Goal: Task Accomplishment & Management: Complete application form

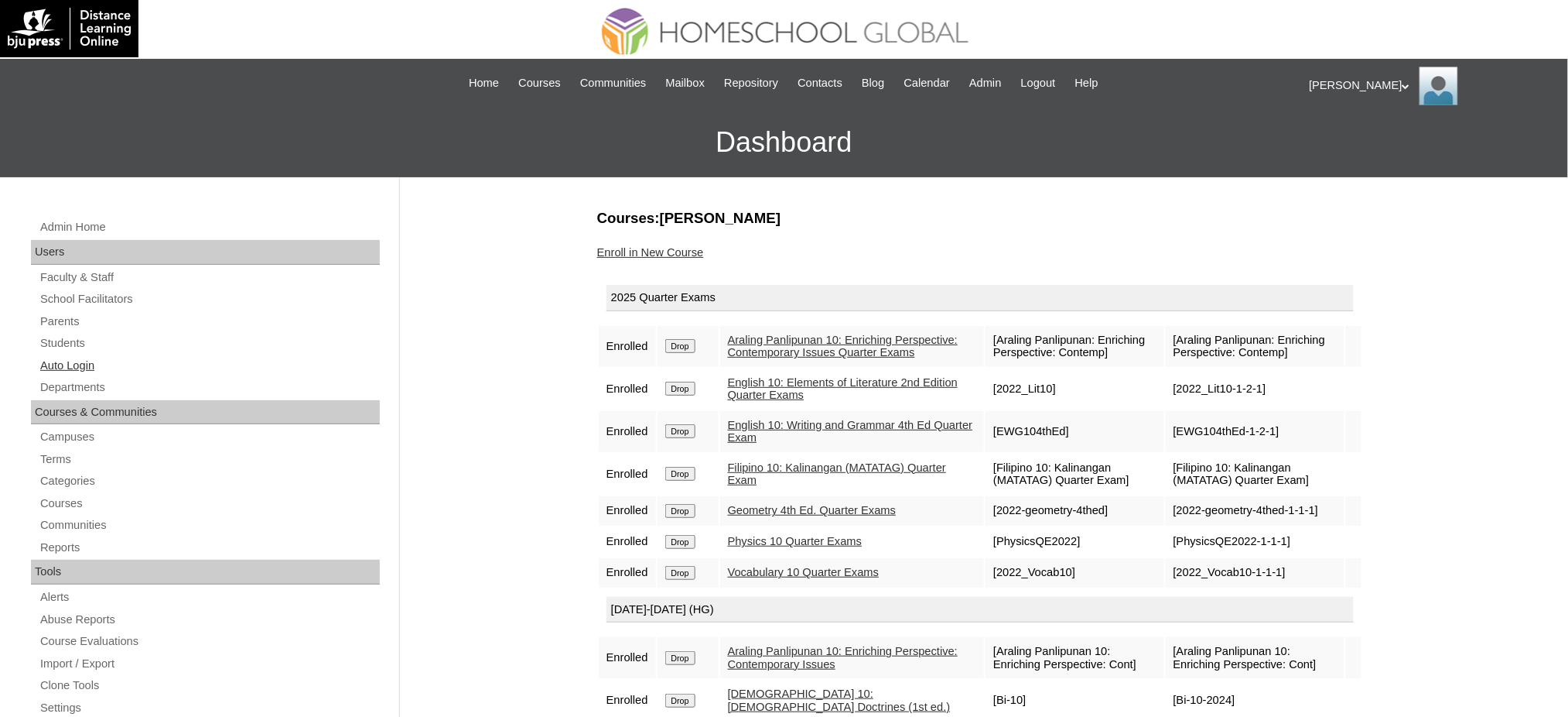
click at [56, 359] on link "Auto Login" at bounding box center [209, 366] width 341 height 19
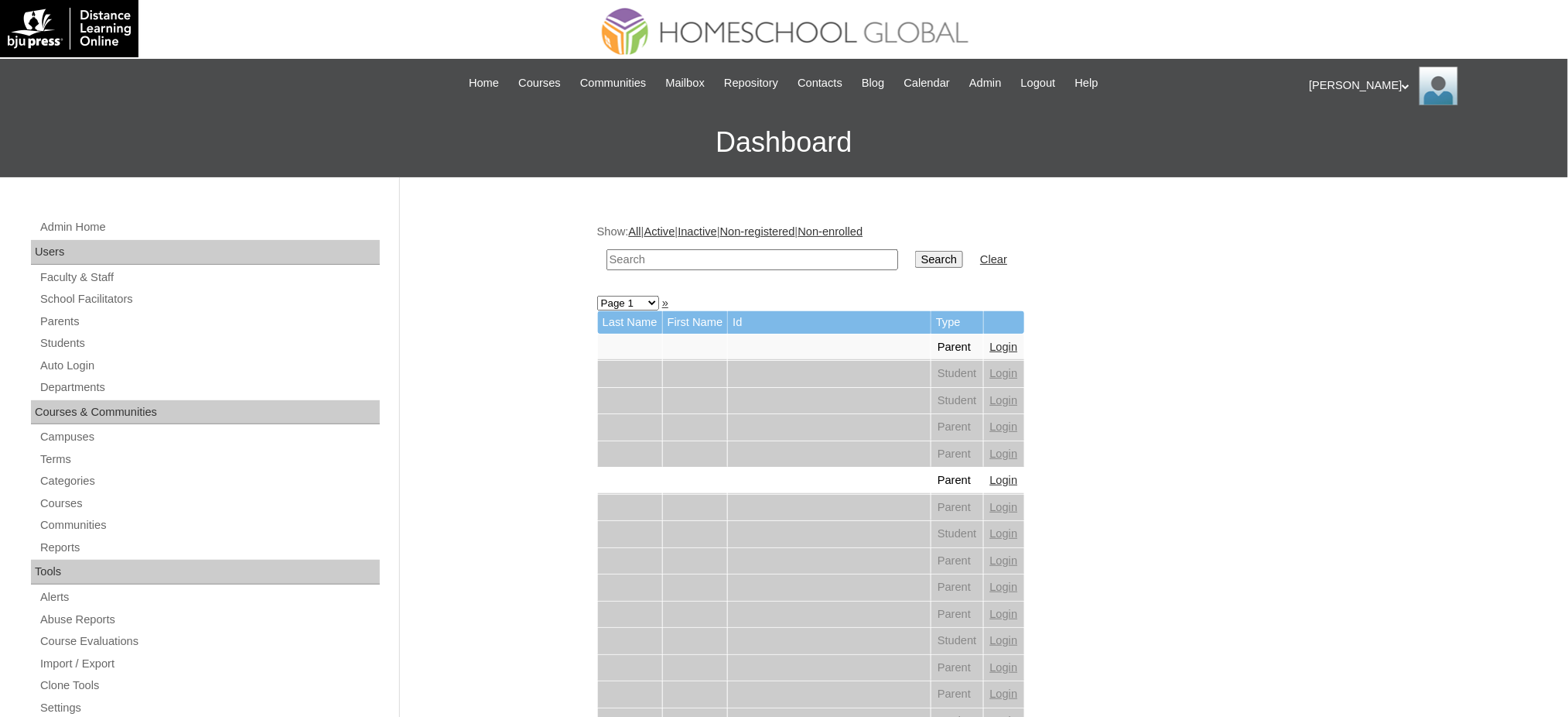
click at [733, 257] on input "text" at bounding box center [751, 260] width 291 height 21
drag, startPoint x: 67, startPoint y: 367, endPoint x: 92, endPoint y: 364, distance: 25.2
click at [67, 367] on link "Auto Login" at bounding box center [209, 366] width 341 height 19
drag, startPoint x: 0, startPoint y: 0, endPoint x: 713, endPoint y: 262, distance: 759.6
click at [713, 262] on input "text" at bounding box center [751, 260] width 291 height 21
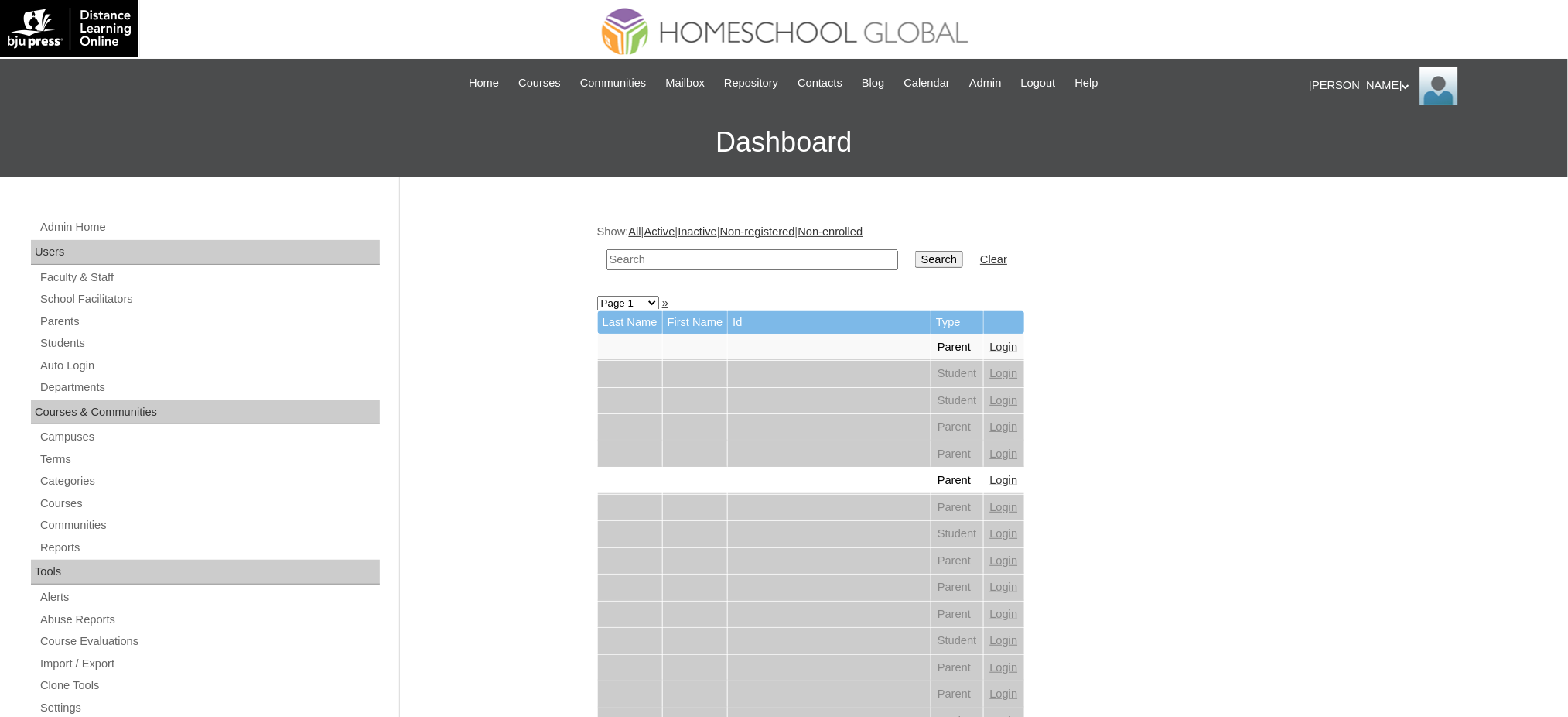
paste input "[PERSON_NAME]"
type input "[PERSON_NAME]"
click at [915, 257] on input "Search" at bounding box center [939, 260] width 48 height 17
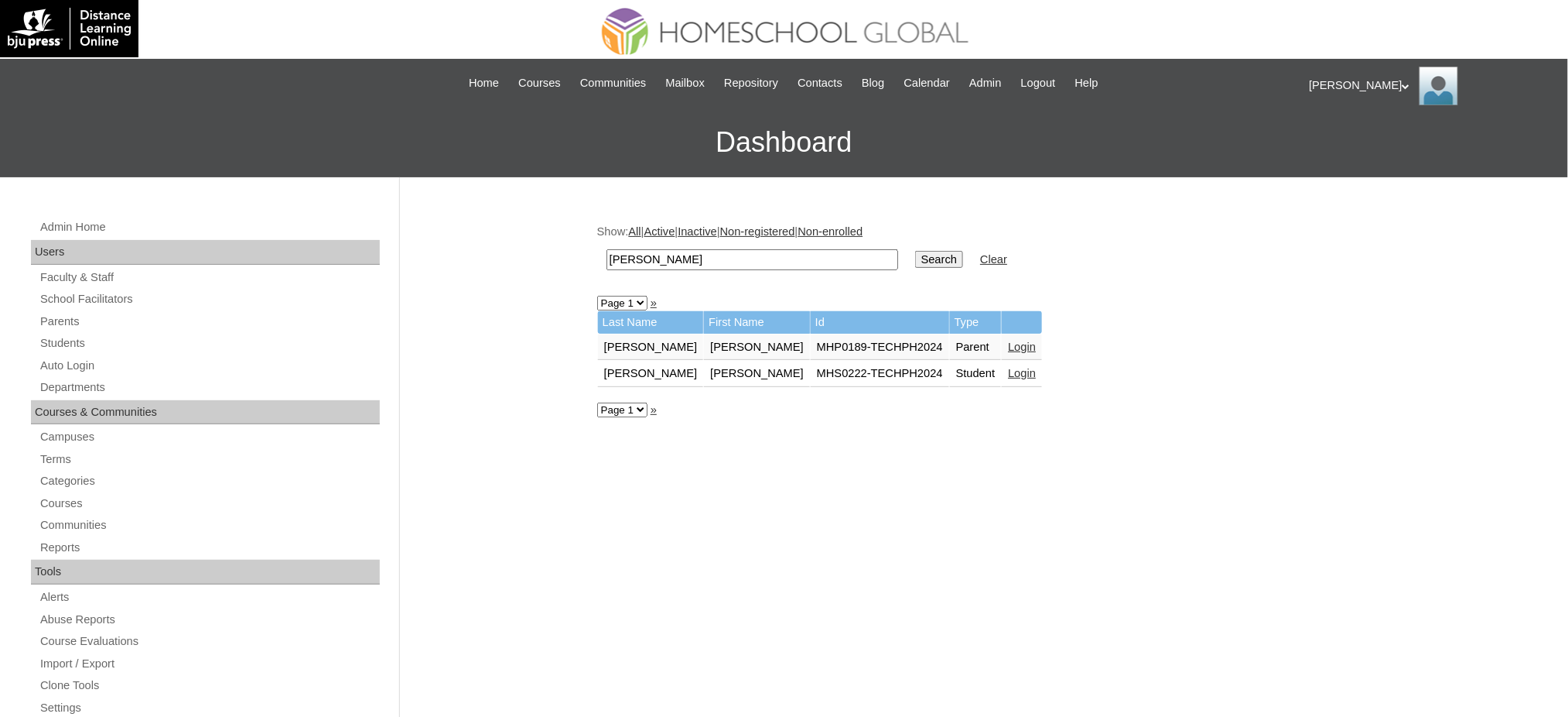
click at [1008, 368] on link "Login" at bounding box center [1022, 372] width 28 height 13
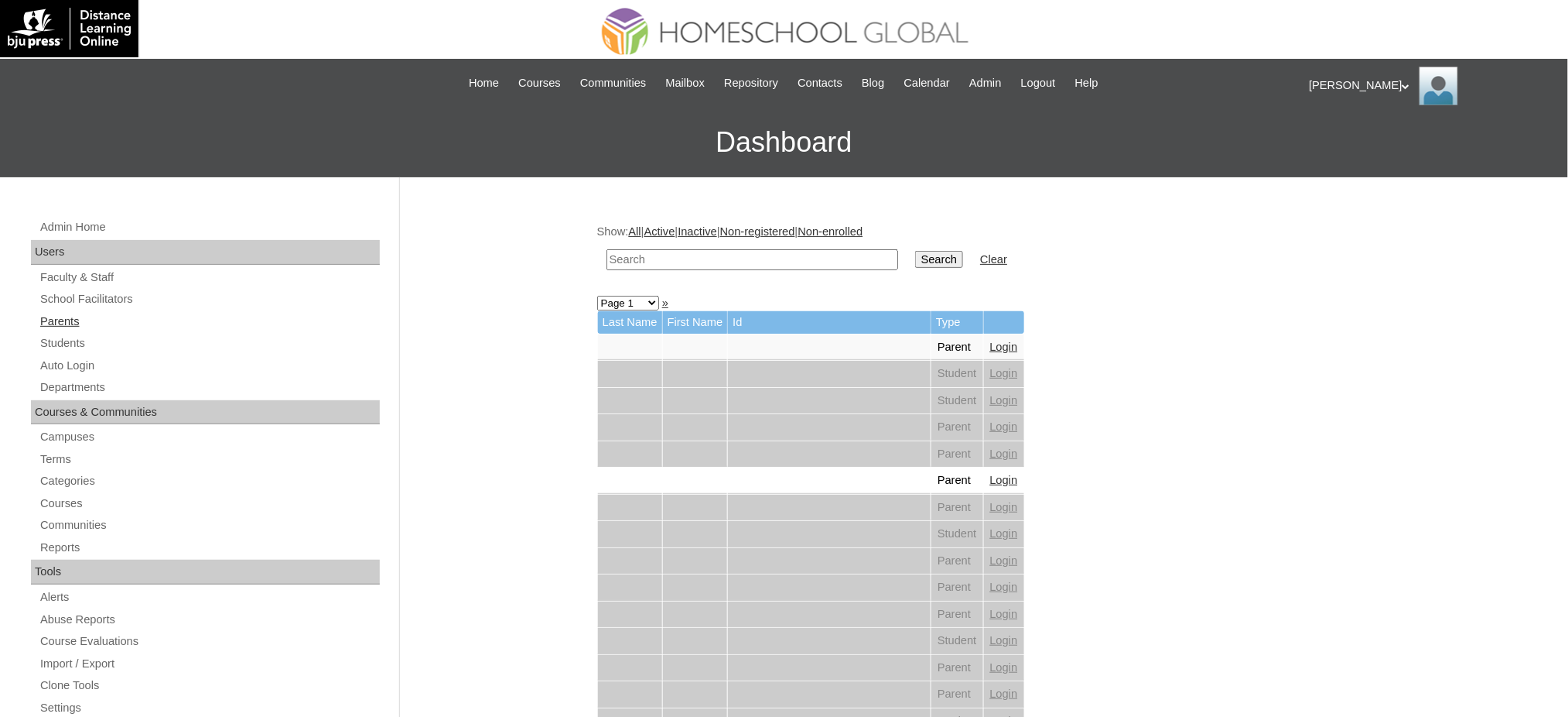
click at [67, 313] on link "Parents" at bounding box center [209, 321] width 341 height 19
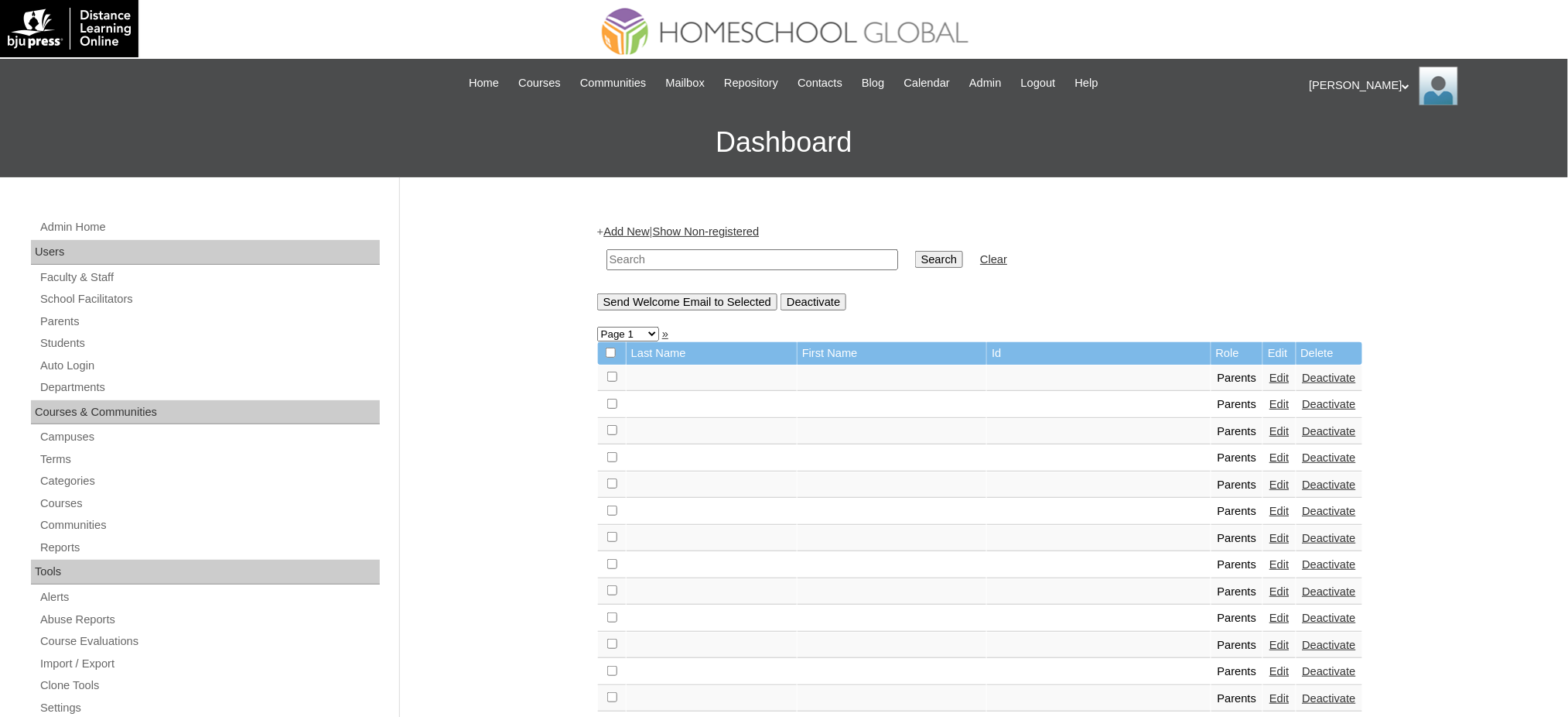
click at [681, 263] on input "text" at bounding box center [751, 260] width 291 height 21
paste input "MHP0125-TECHPH2025"
type input "MHP0125-TECHPH2025"
click at [915, 251] on input "Search" at bounding box center [939, 260] width 48 height 17
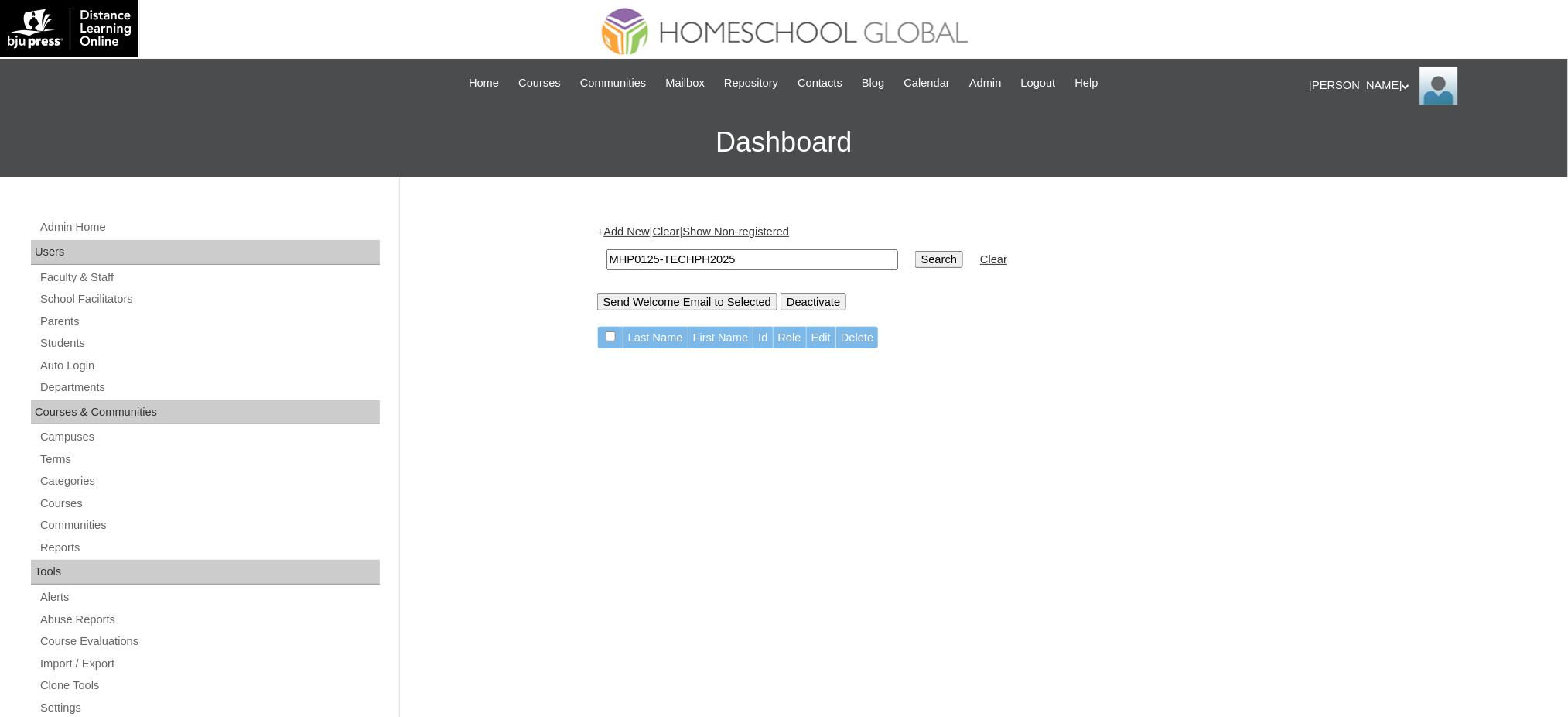
click at [636, 229] on link "Add New" at bounding box center [625, 231] width 45 height 13
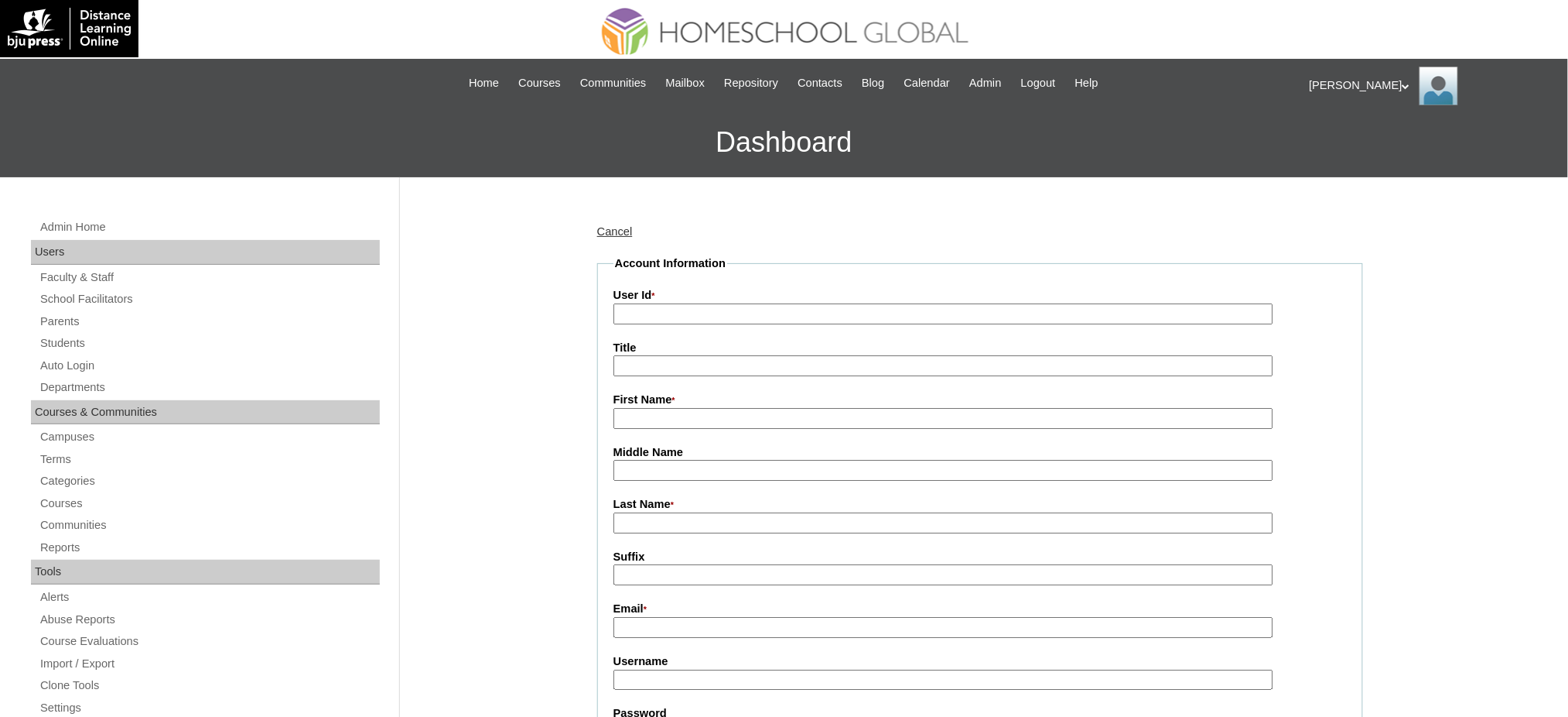
click at [635, 314] on input "User Id *" at bounding box center [944, 314] width 660 height 21
paste input "MHP0125-TECHPH2025"
type input "MHP0125-TECHPH2025"
click at [651, 359] on input "Title" at bounding box center [944, 366] width 660 height 21
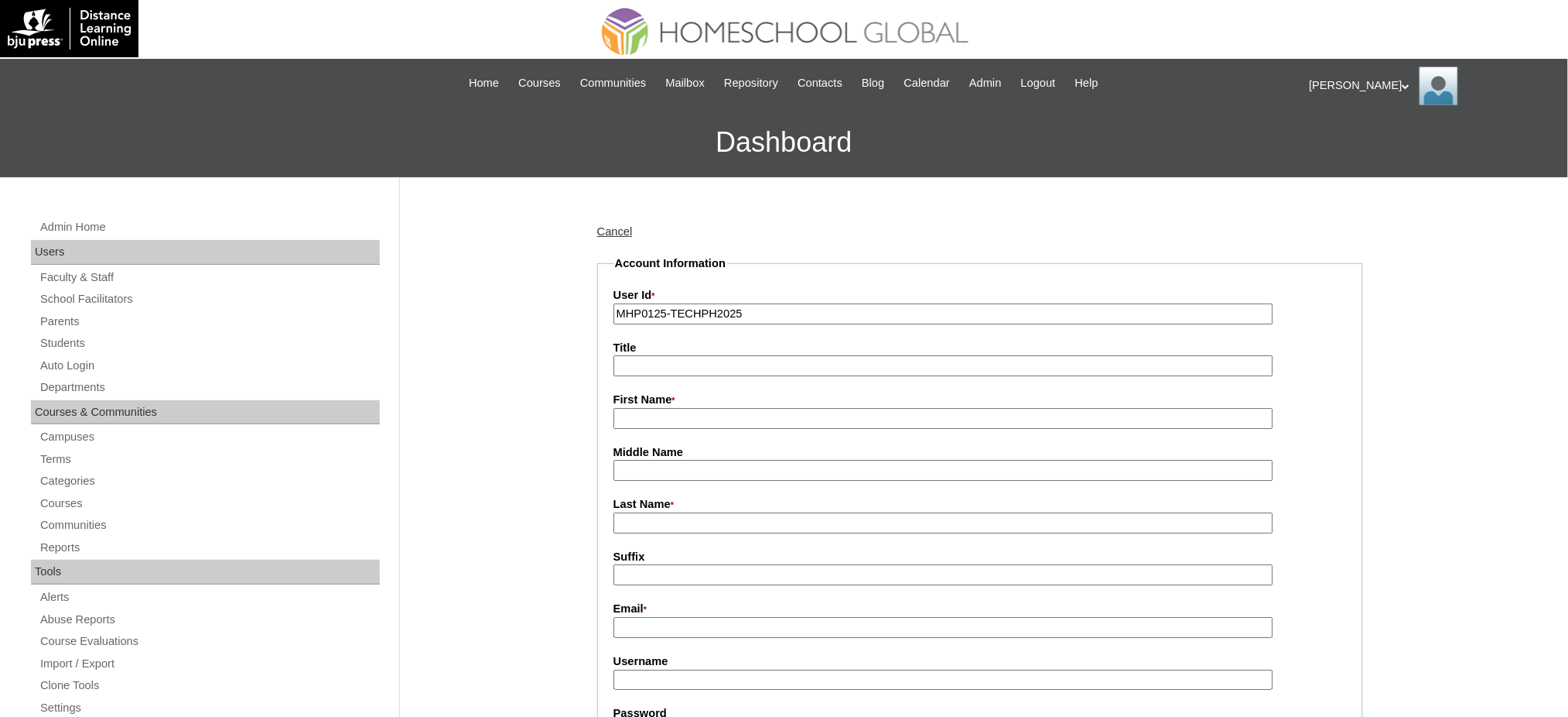
type input "Ms."
click at [673, 416] on input "First Name *" at bounding box center [944, 419] width 660 height 21
paste input "Sheila"
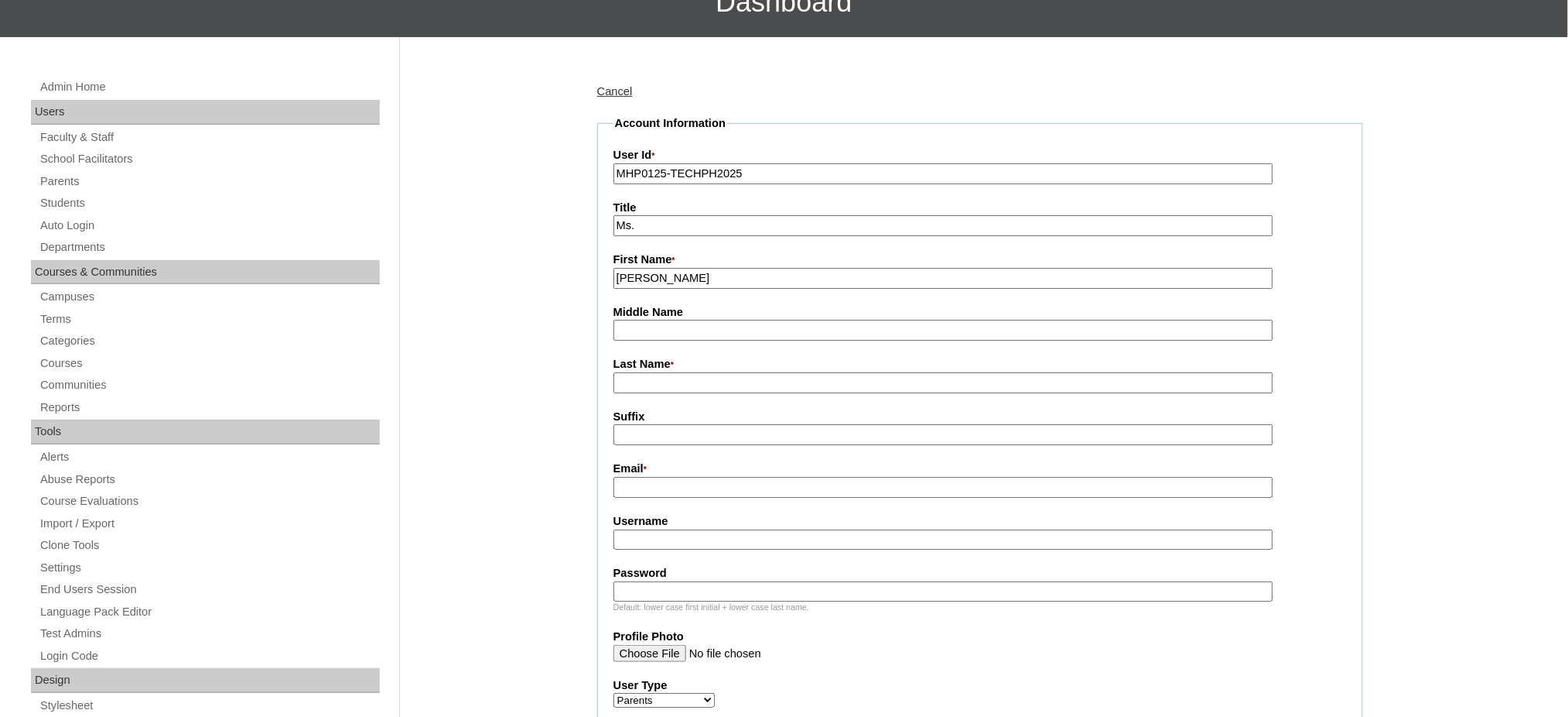
scroll to position [206, 0]
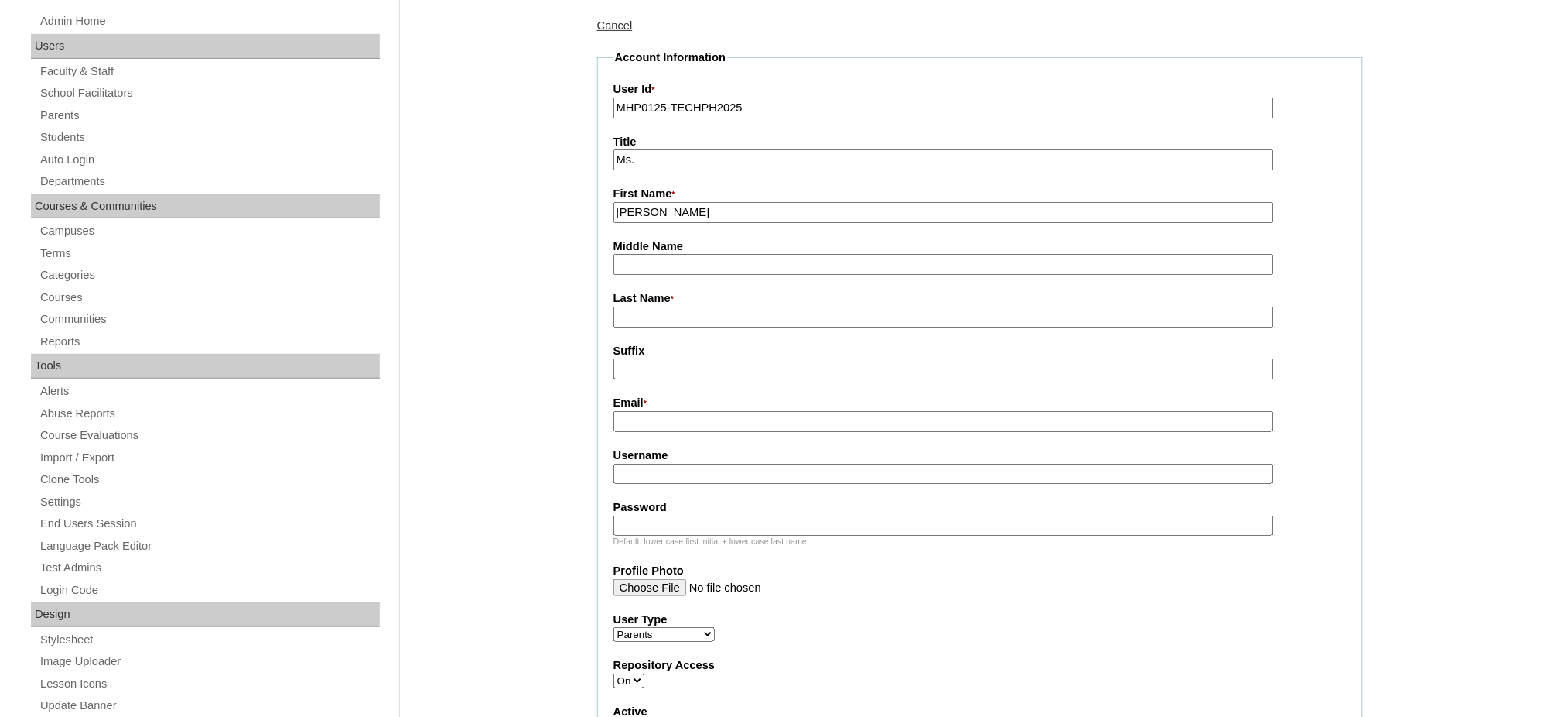
type input "Sheila"
click at [650, 315] on input "Last Name *" at bounding box center [944, 317] width 660 height 21
paste input "Huang"
type input "Huang"
click at [654, 428] on fieldset "Account Information User Id * MHP0125-TECHPH2025 Title Ms. First Name * Sheila …" at bounding box center [980, 541] width 766 height 985
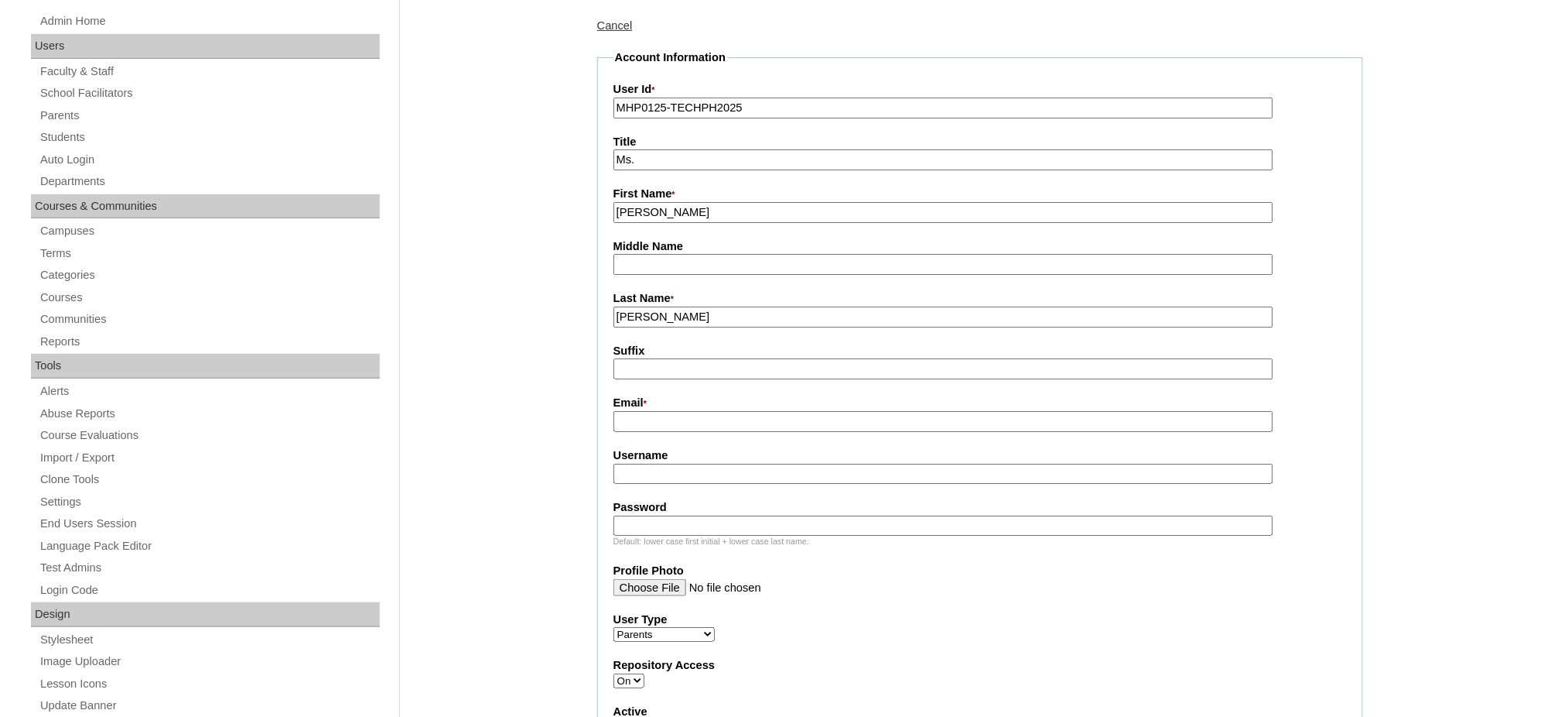
click at [654, 423] on input "Email *" at bounding box center [944, 422] width 660 height 21
paste input "huash05@gmail.com"
type input "huash05@gmail.com"
click at [640, 466] on input "Username" at bounding box center [944, 474] width 660 height 21
paste input "santosH2025"
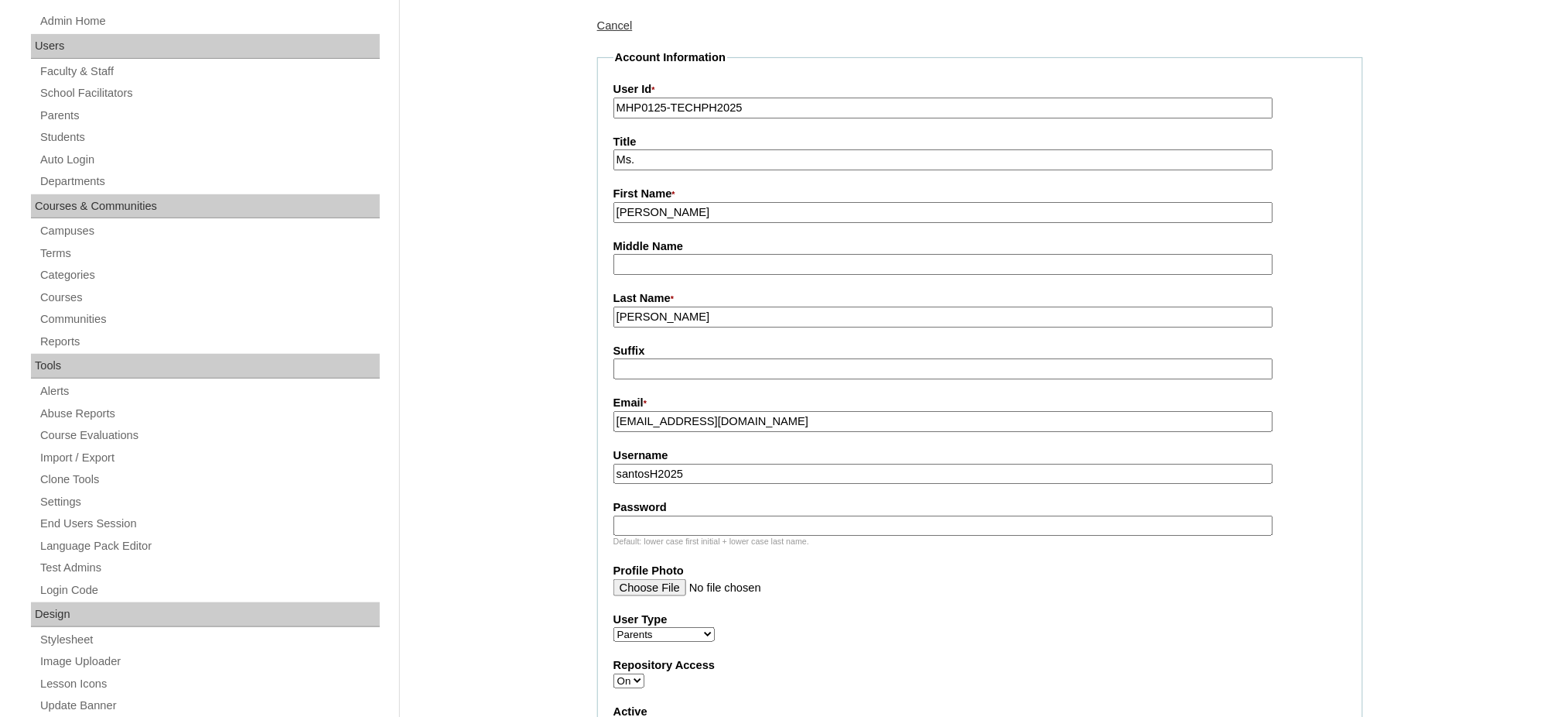
type input "santosH2025"
click at [714, 516] on input "Password" at bounding box center [944, 526] width 660 height 21
paste input "techiBs435"
type input "techiBs435"
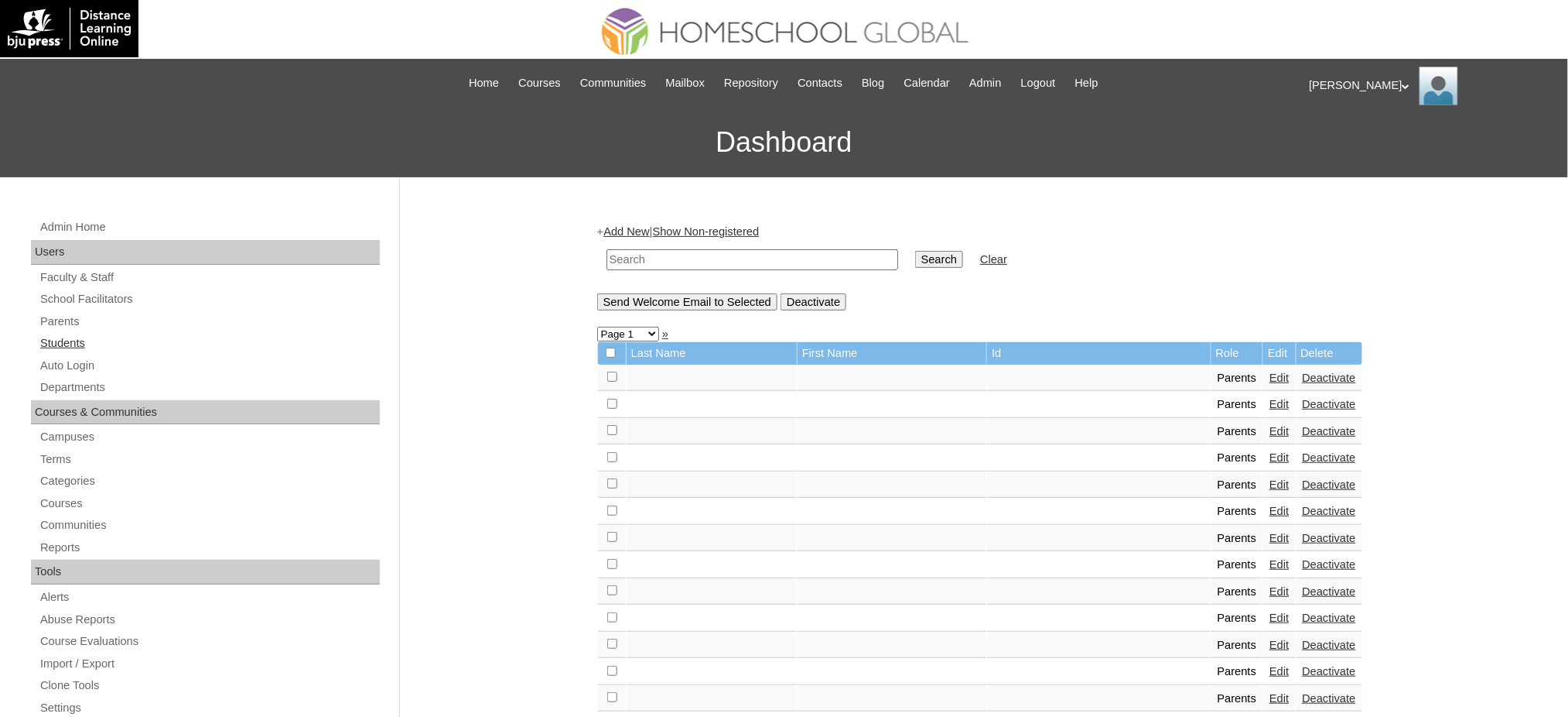
click at [69, 342] on link "Students" at bounding box center [209, 344] width 341 height 19
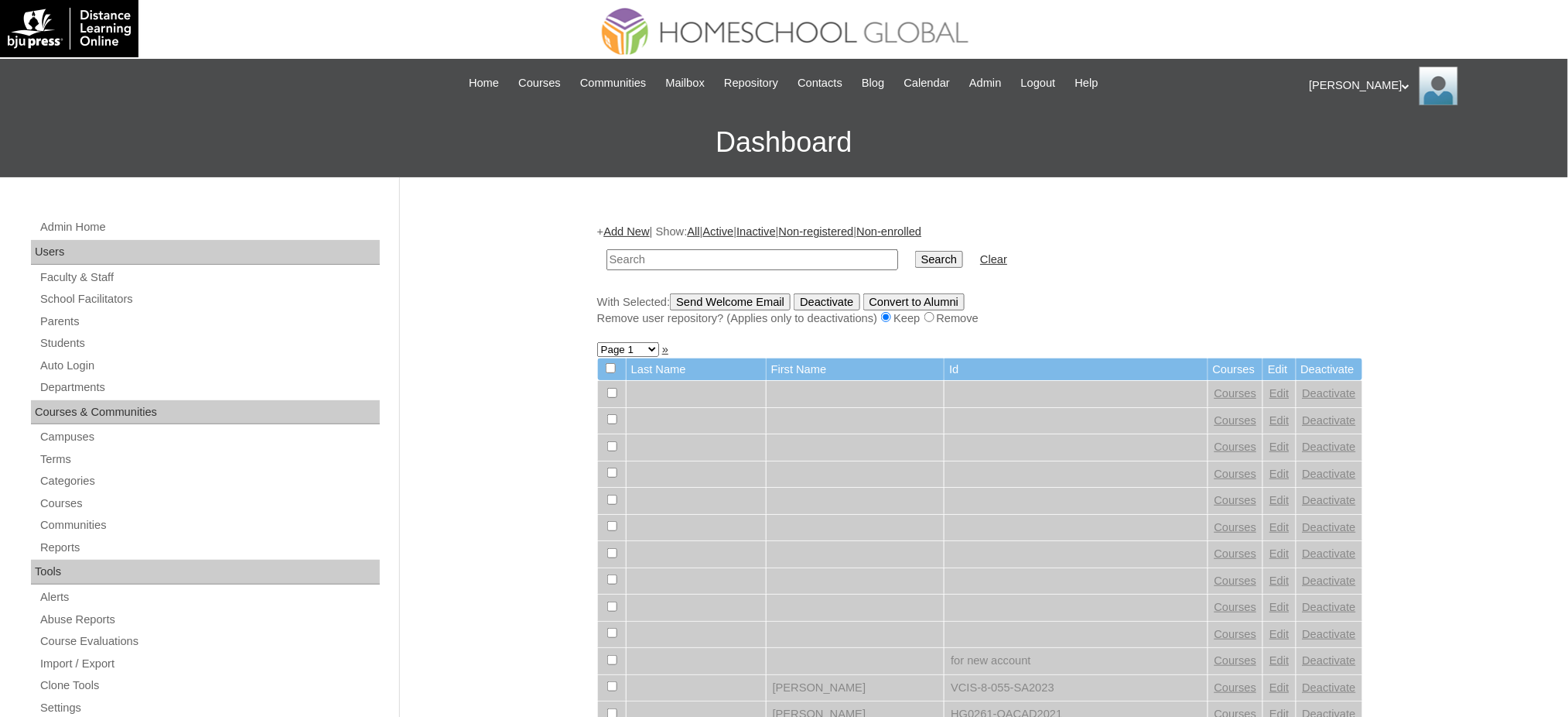
click at [642, 227] on link "Add New" at bounding box center [625, 231] width 45 height 13
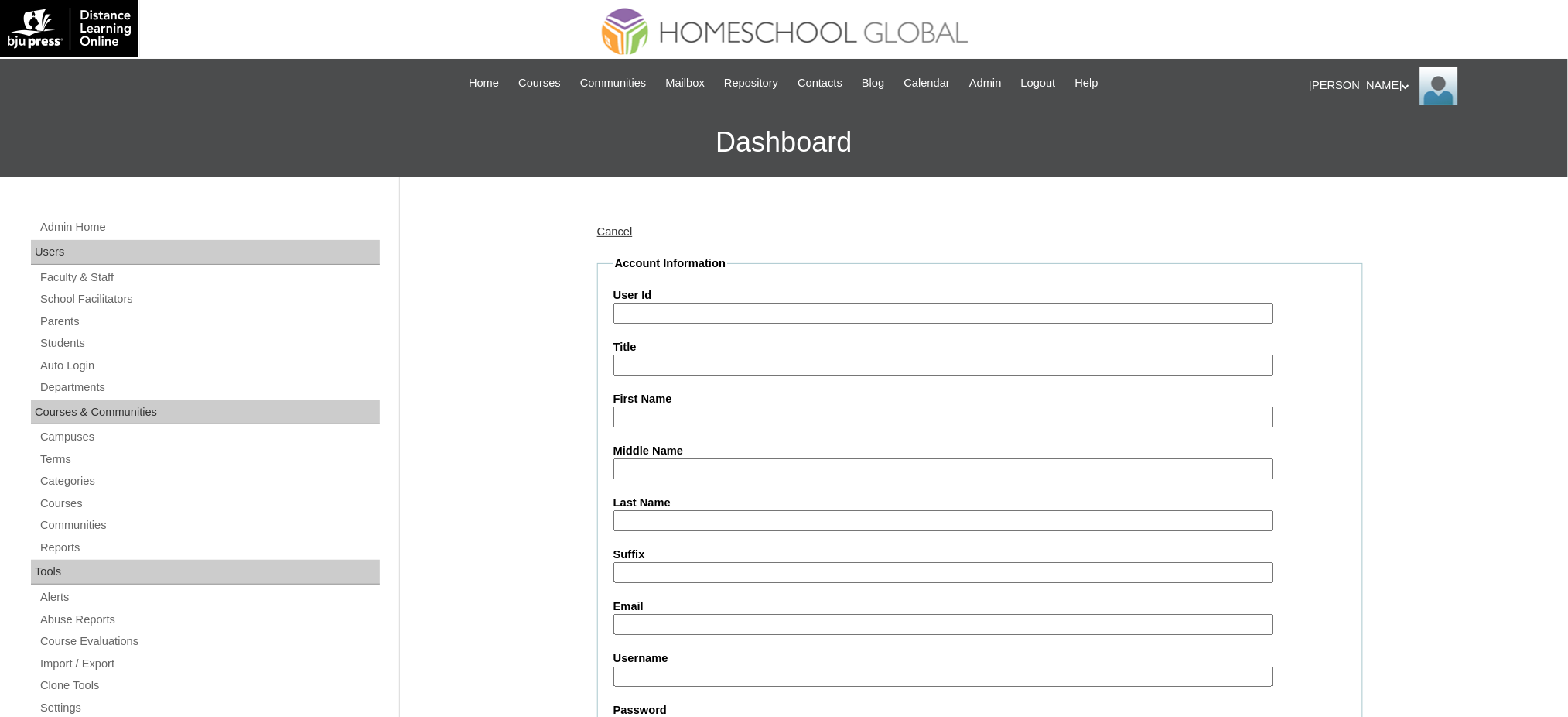
click at [682, 314] on input "User Id" at bounding box center [944, 313] width 660 height 21
paste input "MHS00161-TECHPH2025"
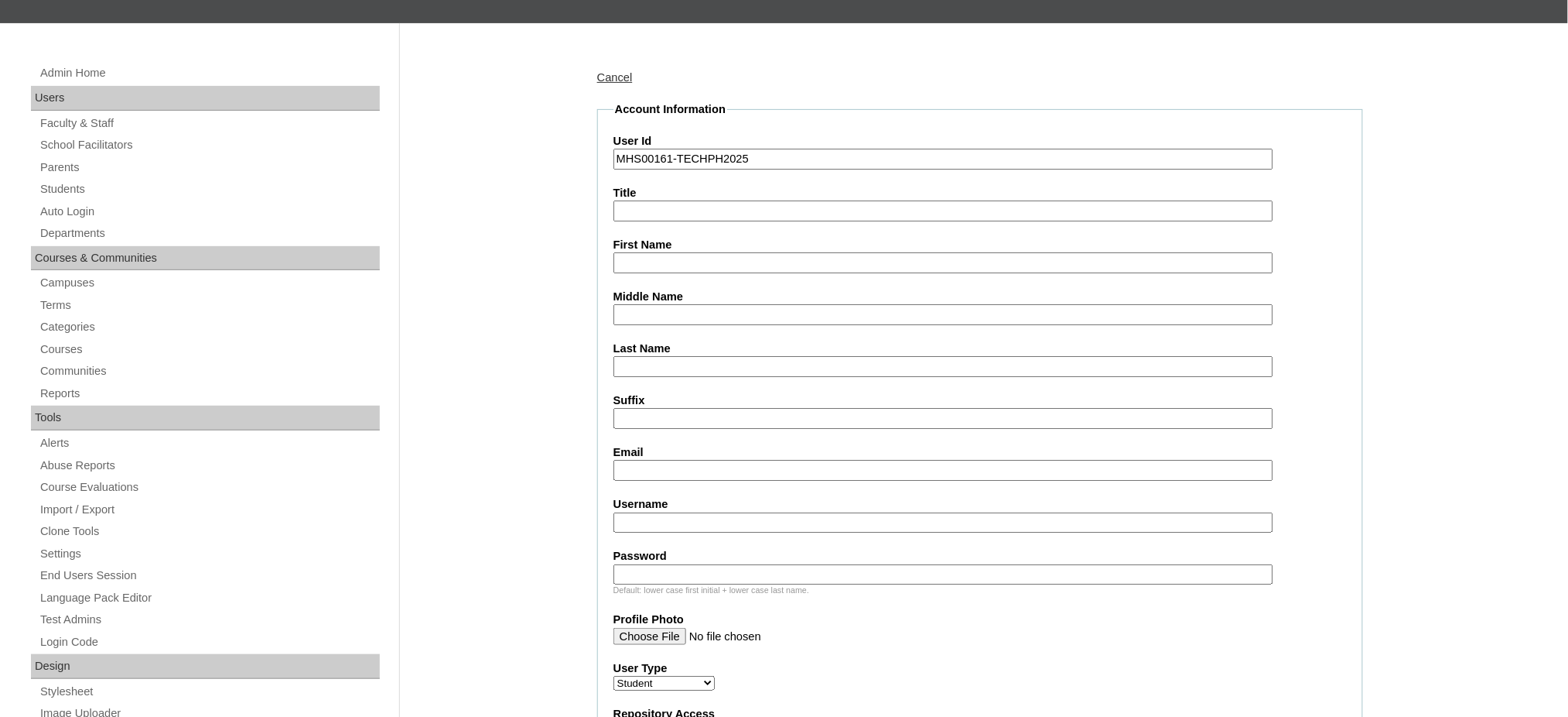
scroll to position [206, 0]
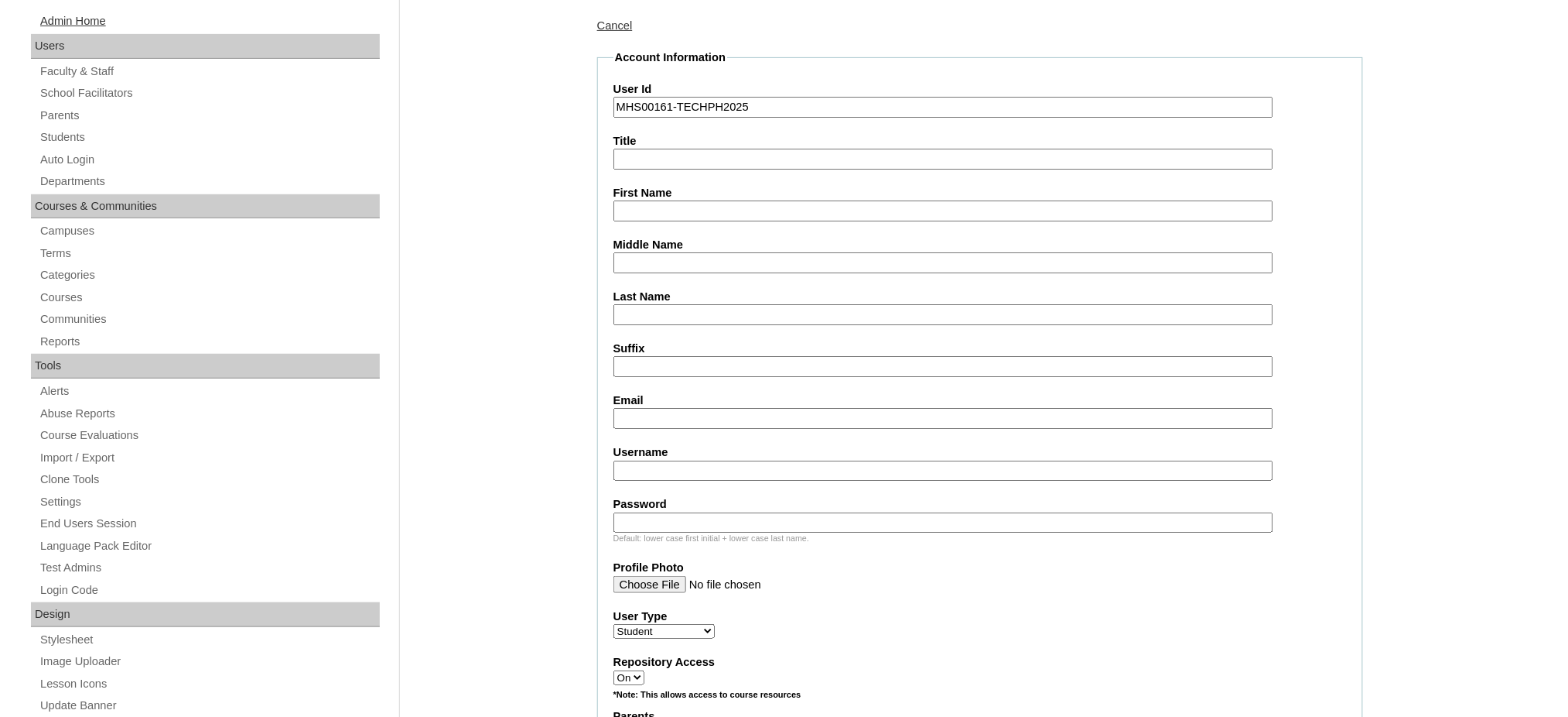
type input "MHS00161-TECHPH2025"
click at [645, 202] on input "First Name" at bounding box center [944, 211] width 660 height 21
type input "v"
paste input "Iain Bradley"
type input "Iain Bradley"
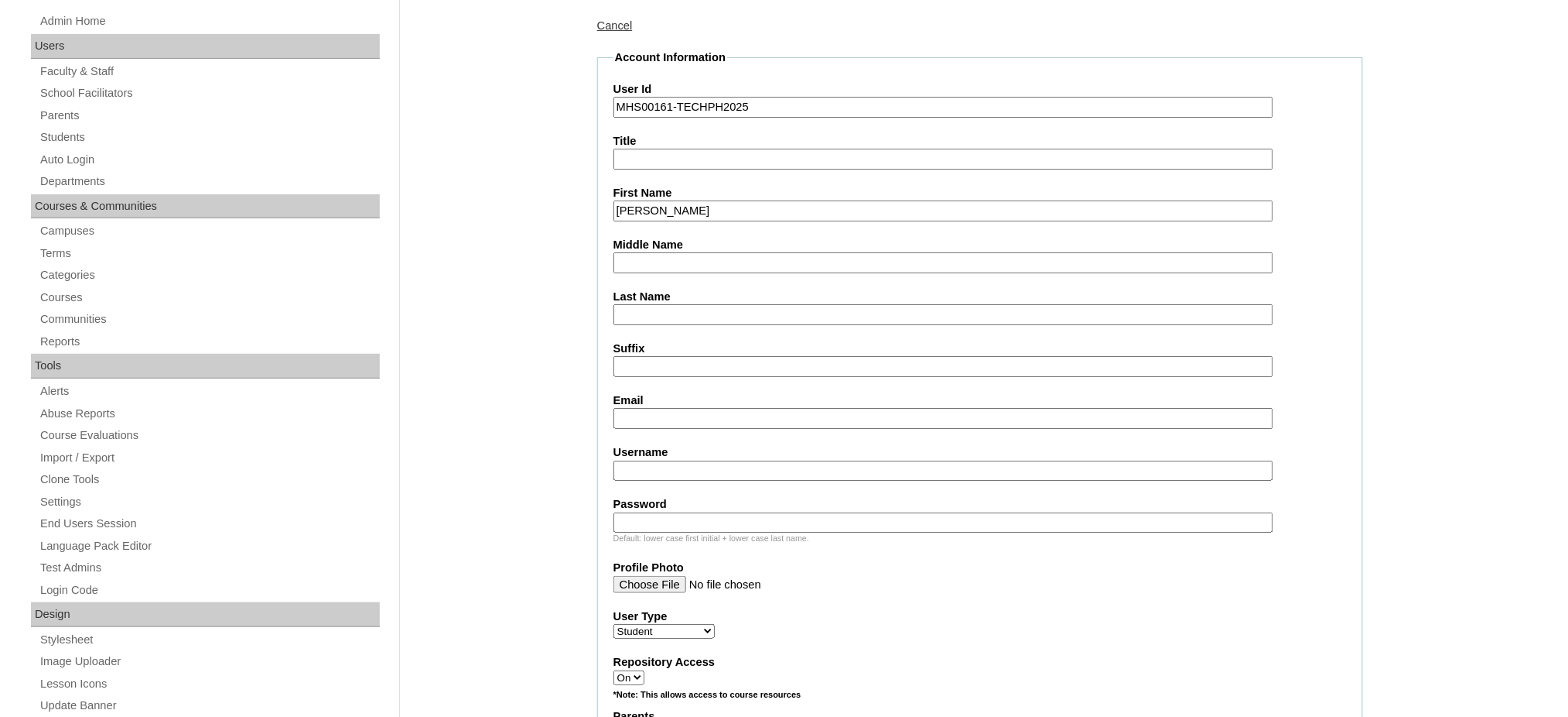
click at [639, 311] on input "Last Name" at bounding box center [944, 315] width 660 height 21
paste input "Santos"
type input "Santos"
click at [640, 256] on input "Middle Name" at bounding box center [944, 263] width 660 height 21
type input "Huang"
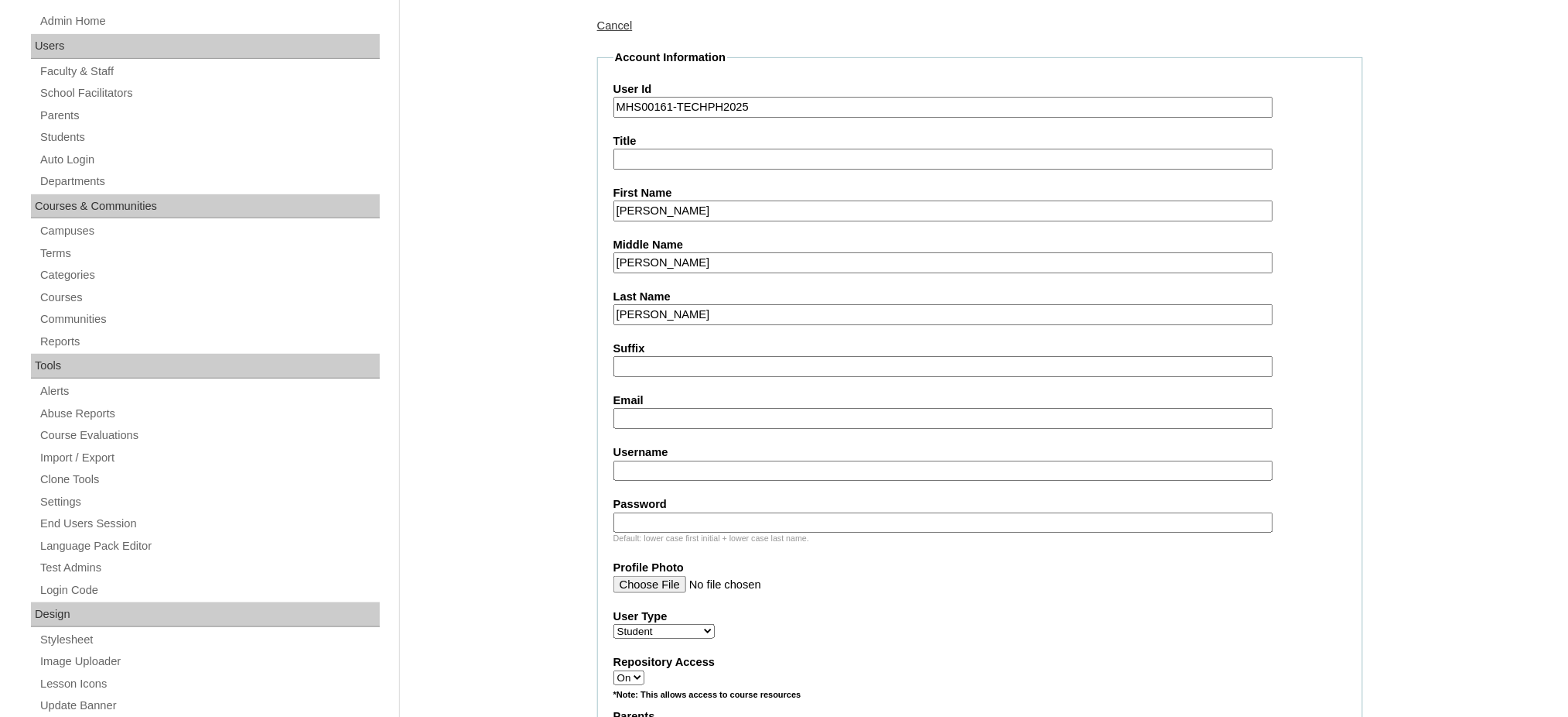
click at [704, 413] on input "Email" at bounding box center [944, 419] width 660 height 21
paste input "huash05@gmail.com"
type input "huash05@gmail.com"
click at [667, 460] on input "Username" at bounding box center [944, 471] width 660 height 21
paste input "iainsantos"
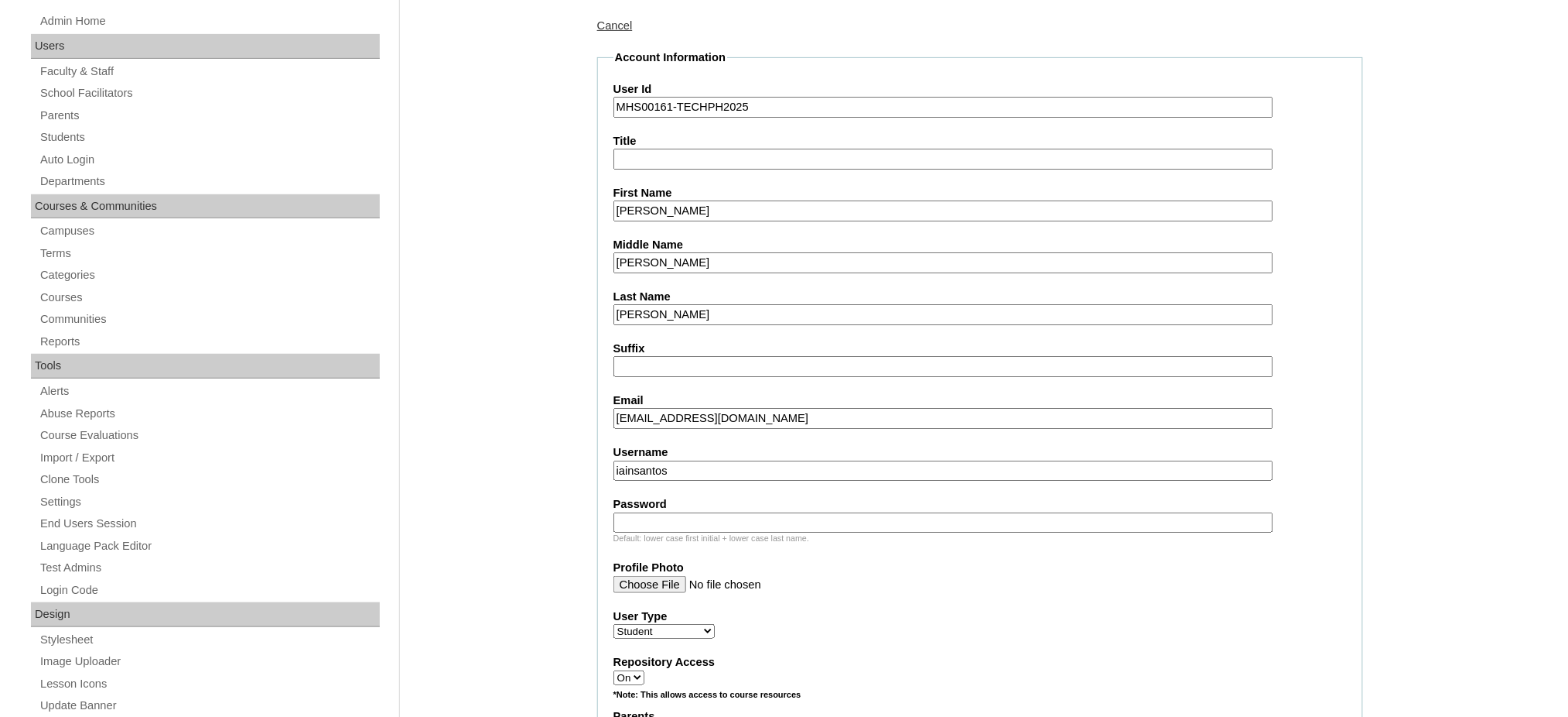
type input "iainsantos"
click at [687, 512] on input "Password" at bounding box center [944, 523] width 660 height 21
paste input "250006158"
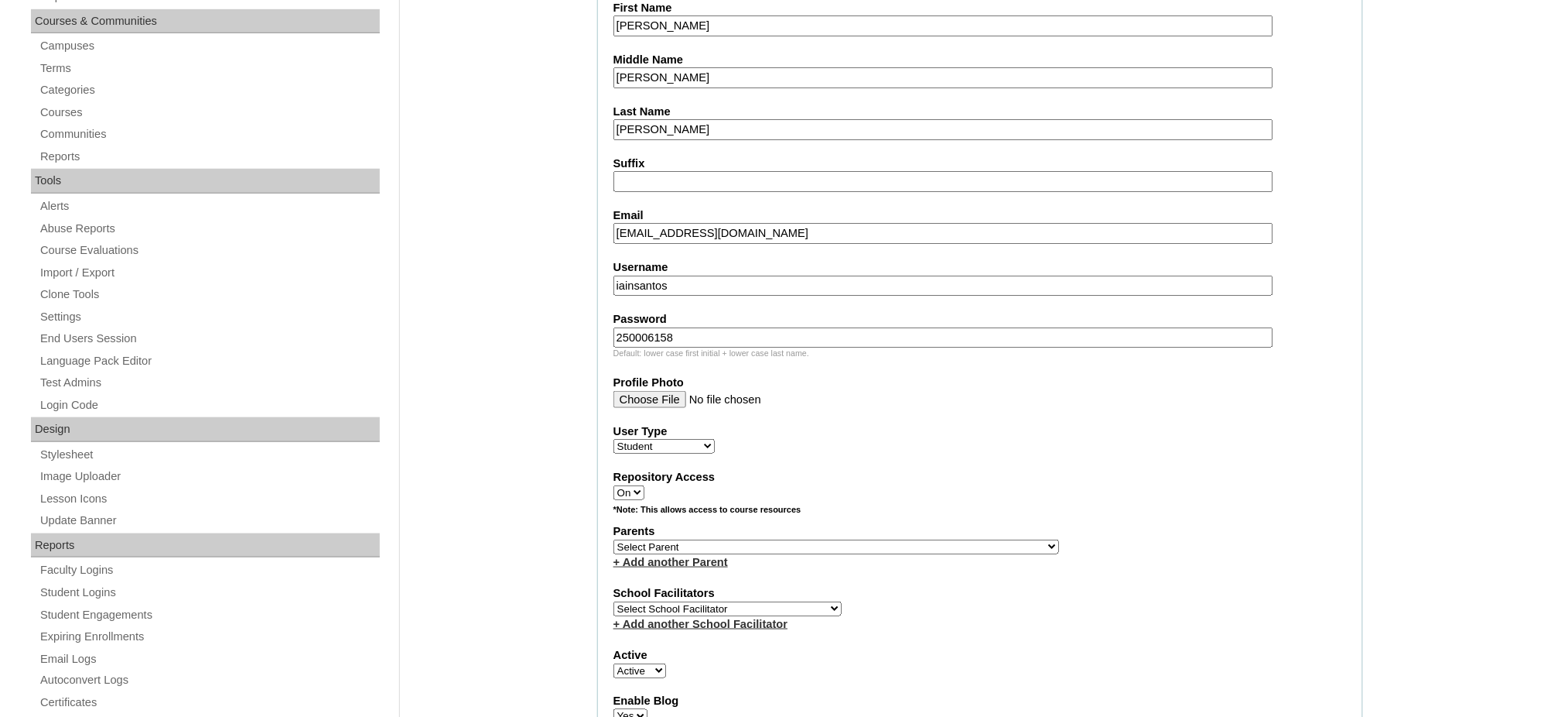
scroll to position [516, 0]
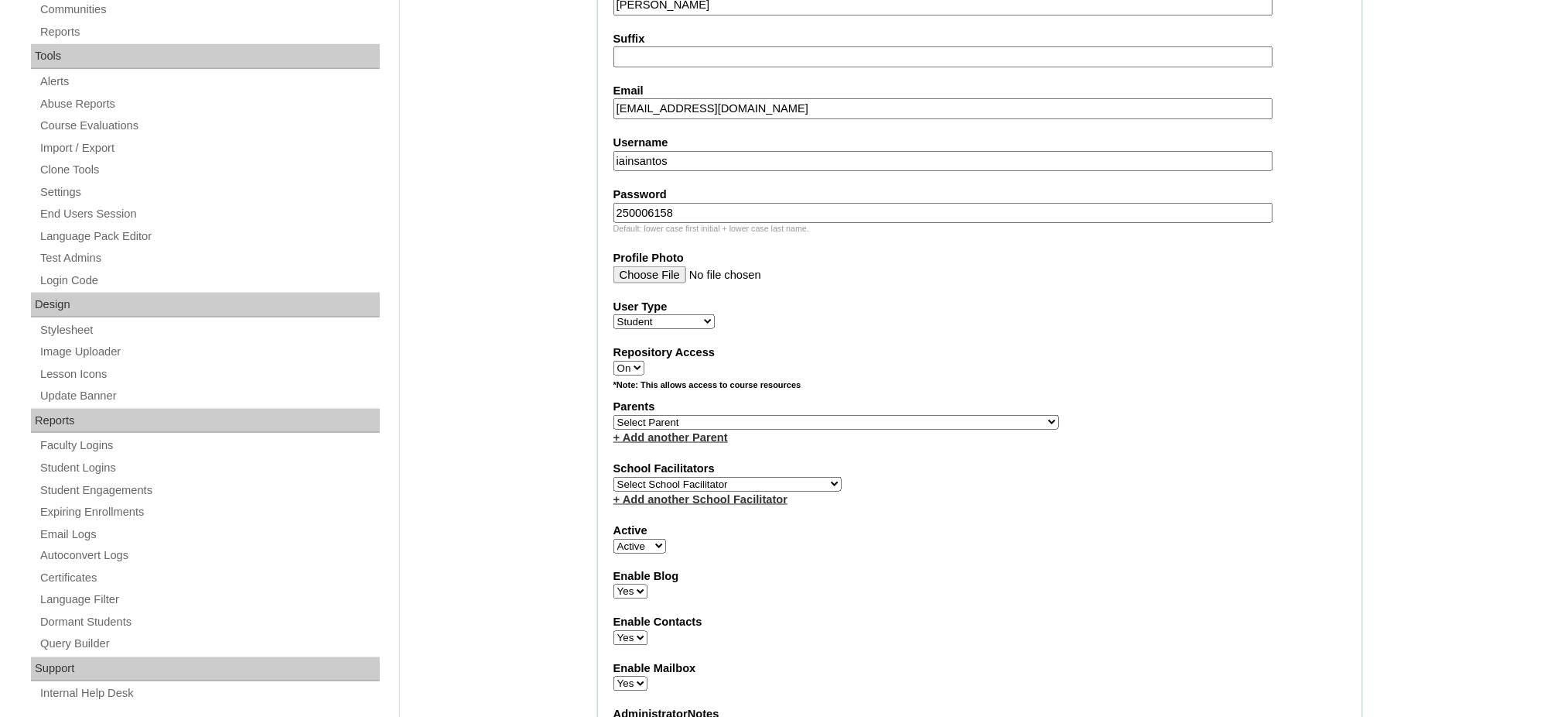
type input "250006158"
click at [879, 415] on select "Select Parent , , , , , , , , , , , , , , , , , , , , , , , , , , , , , , , , ,…" at bounding box center [836, 422] width 445 height 14
select select "43214"
click at [614, 415] on select "Select Parent , , , , , , , , , , , , , , , , , , , , , , , , , , , , , , , , ,…" at bounding box center [836, 422] width 445 height 14
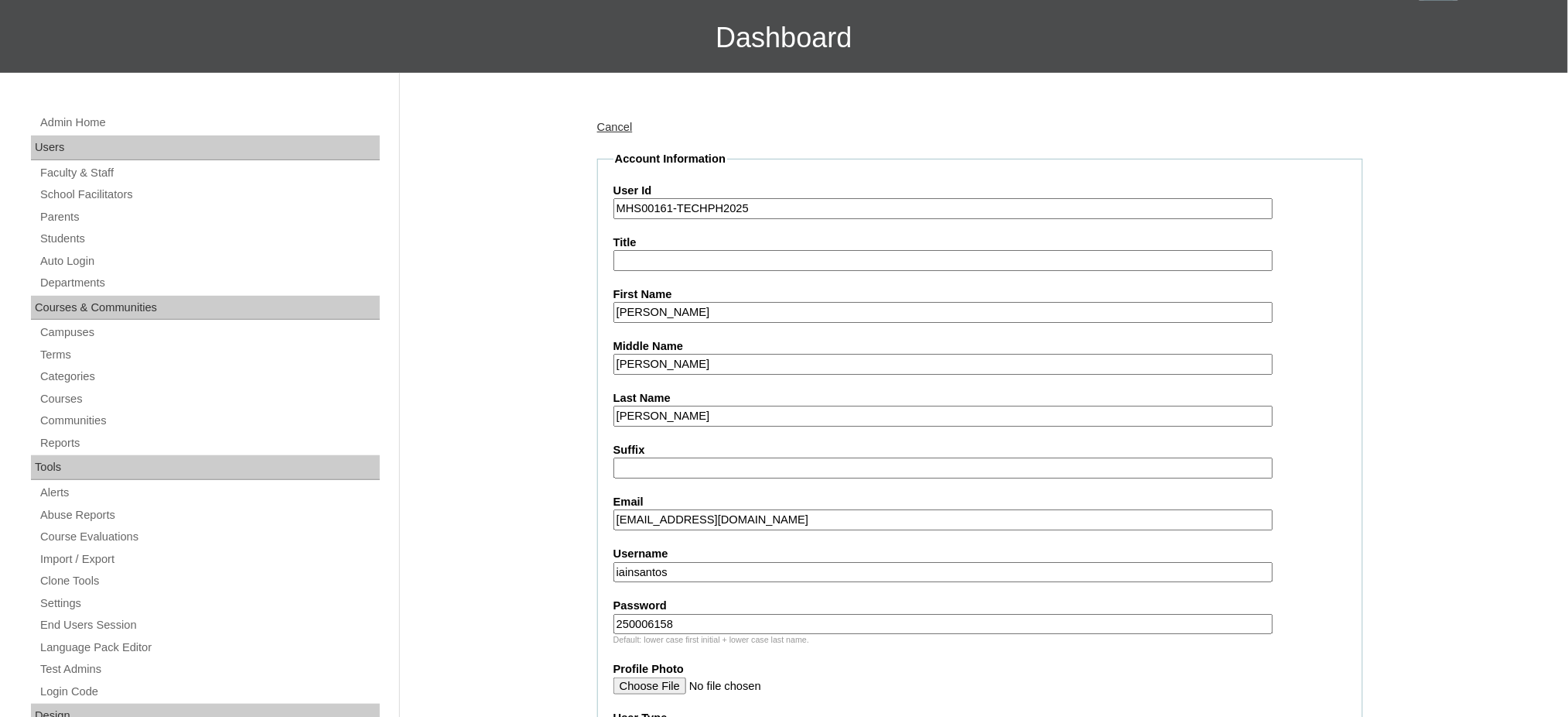
scroll to position [103, 0]
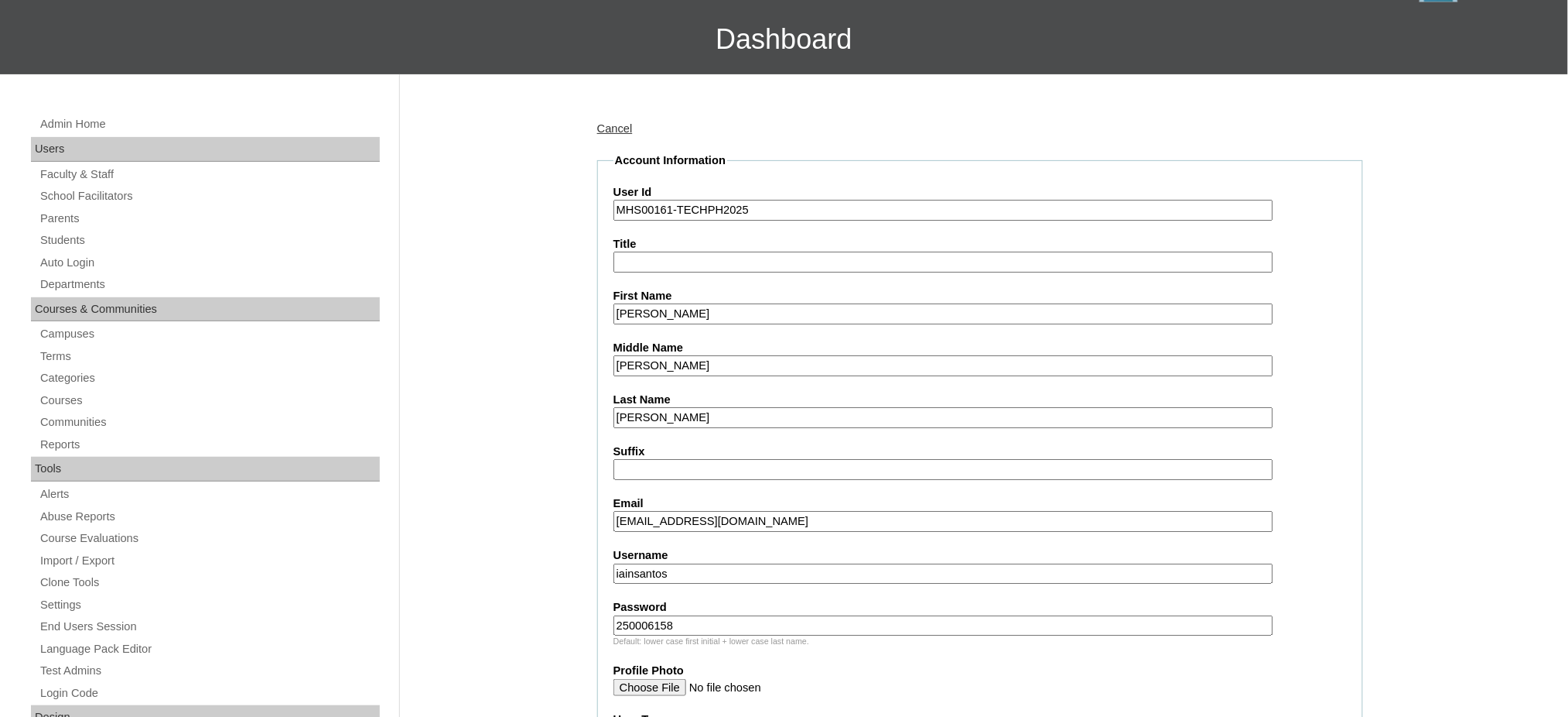
click at [681, 208] on input "MHS00161-TECHPH2025" at bounding box center [944, 210] width 660 height 21
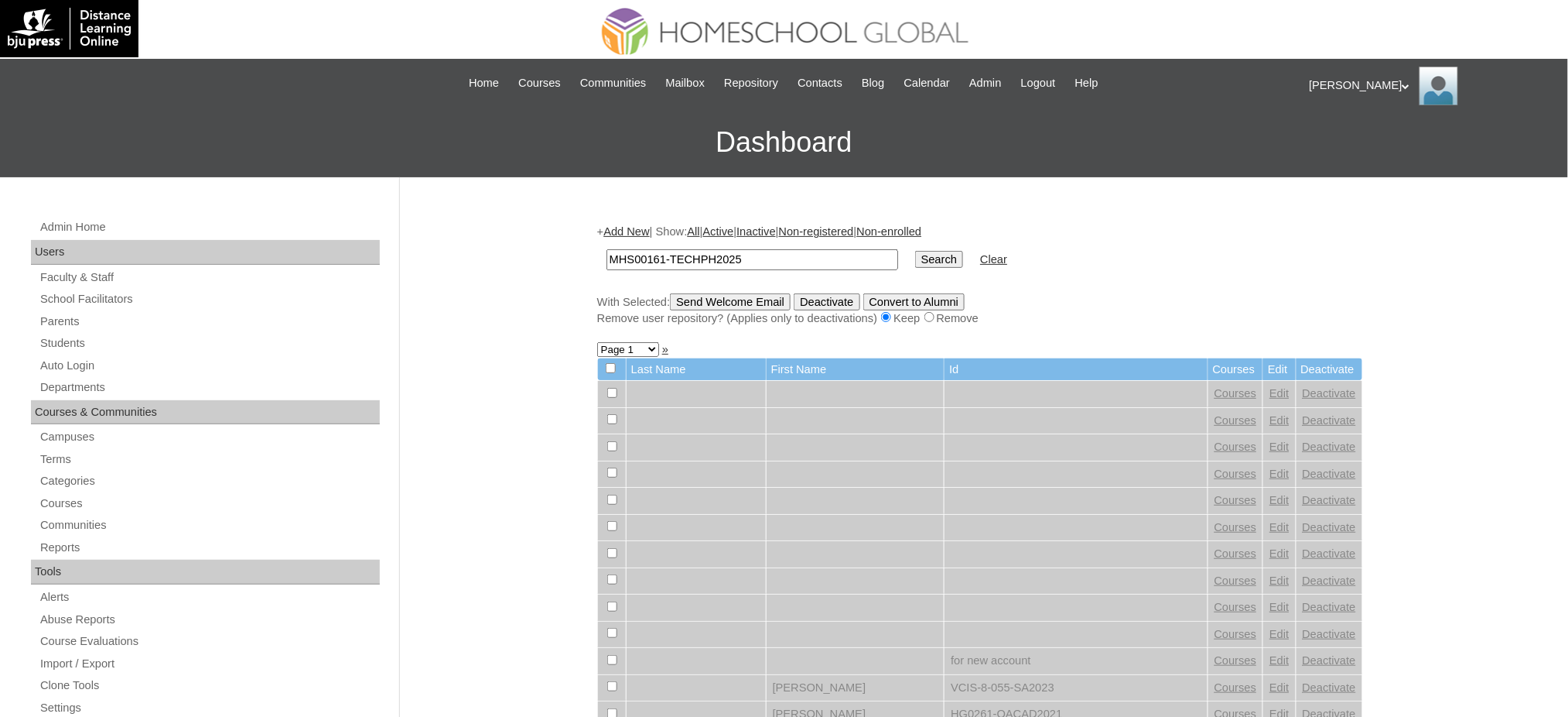
type input "MHS00161-TECHPH2025"
click at [915, 259] on input "Search" at bounding box center [939, 260] width 48 height 17
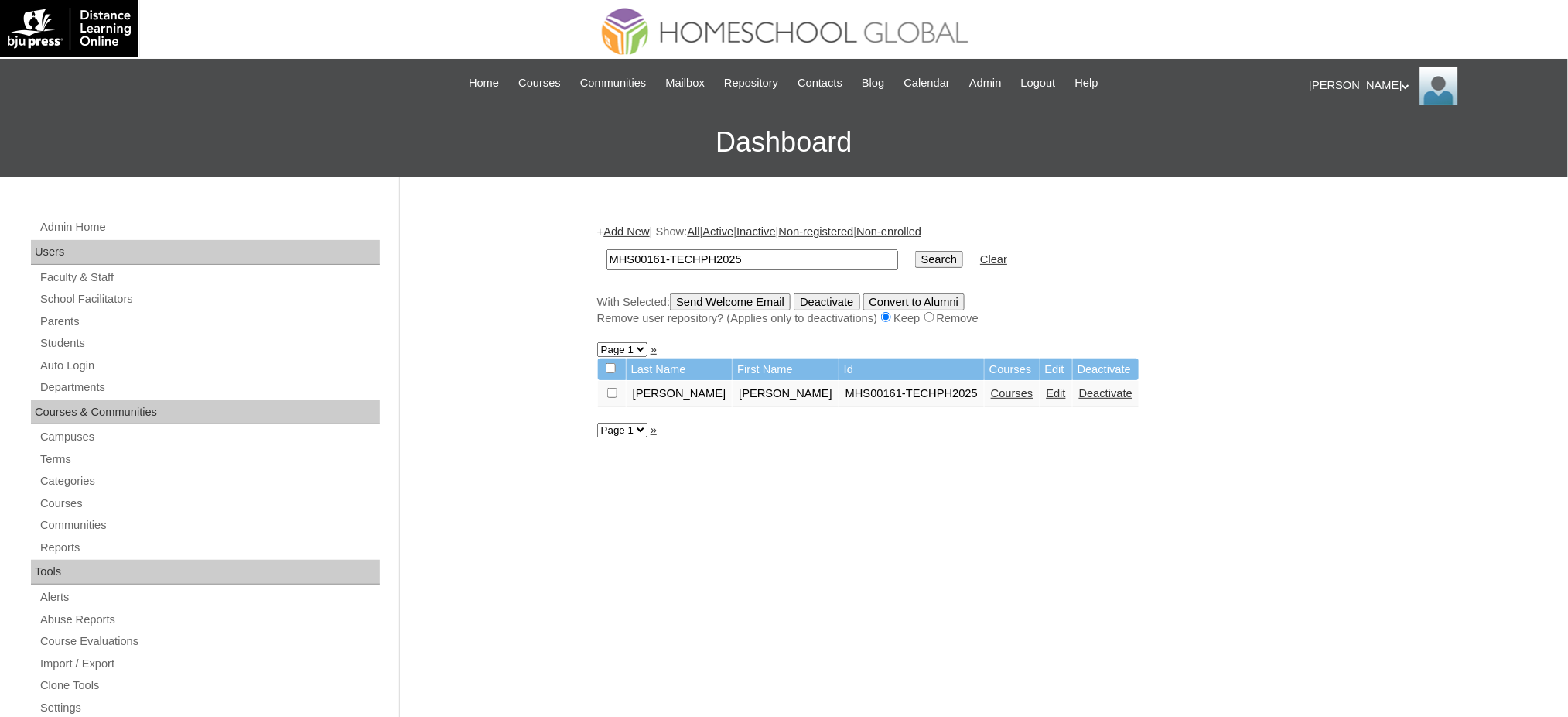
click at [991, 387] on link "Courses" at bounding box center [1012, 393] width 42 height 13
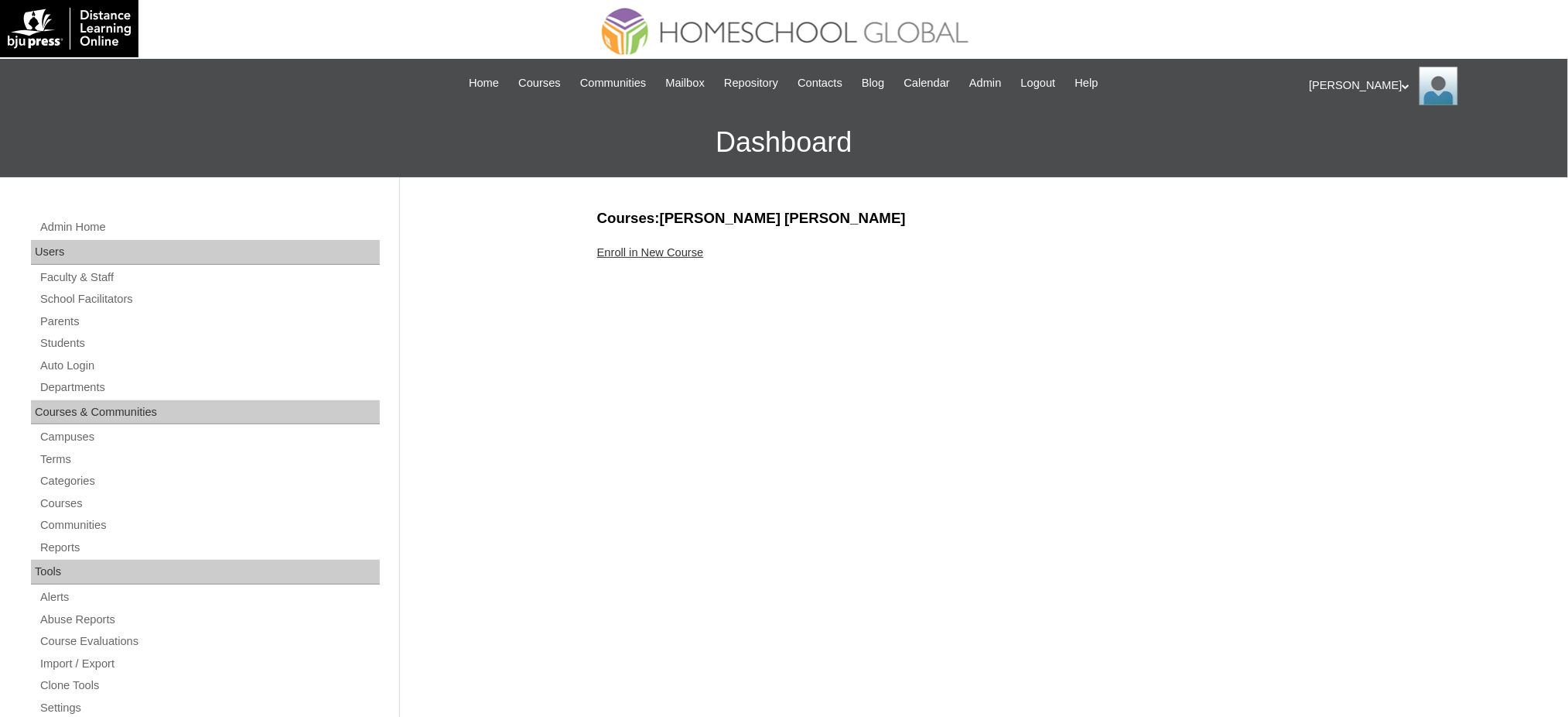
click at [664, 251] on link "Enroll in New Course" at bounding box center [650, 252] width 107 height 13
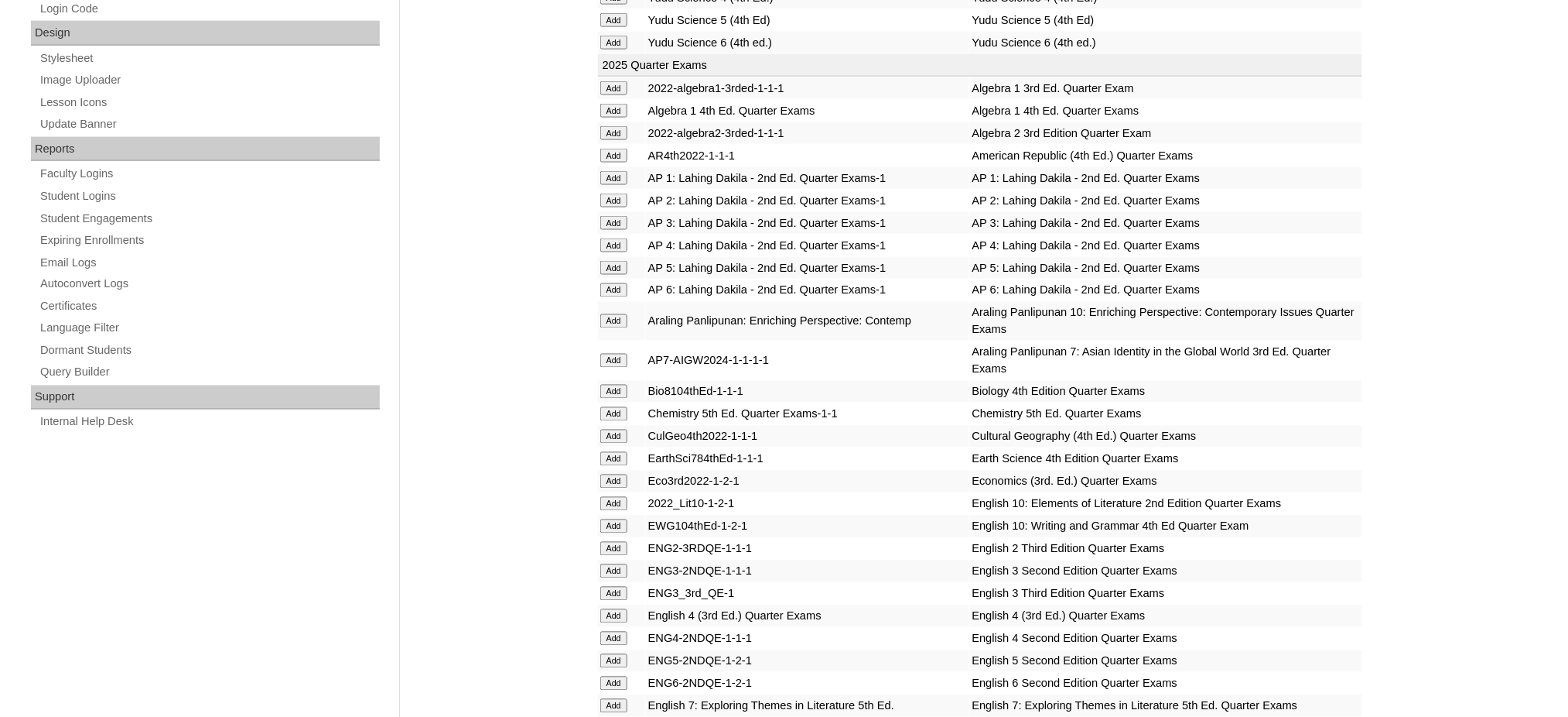
scroll to position [825, 0]
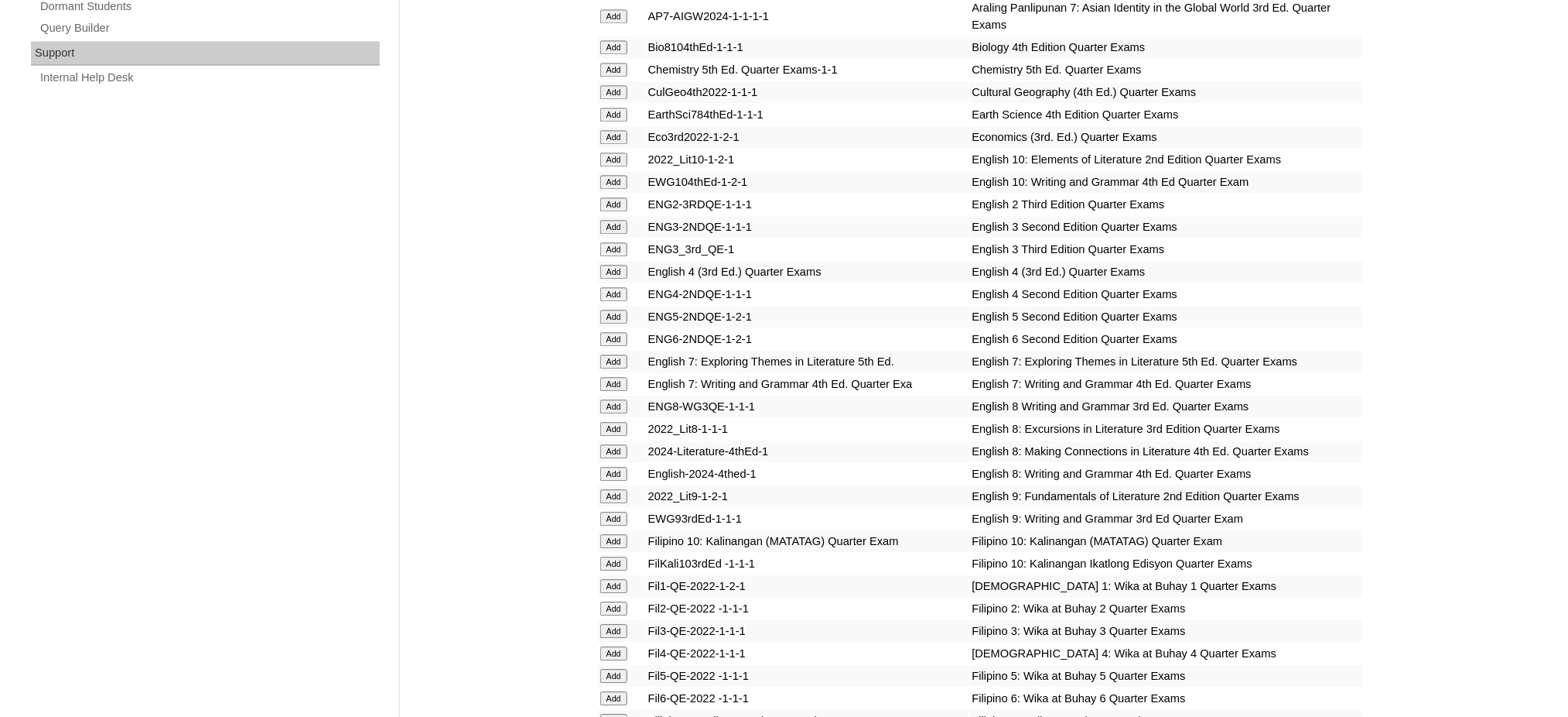
scroll to position [1135, 0]
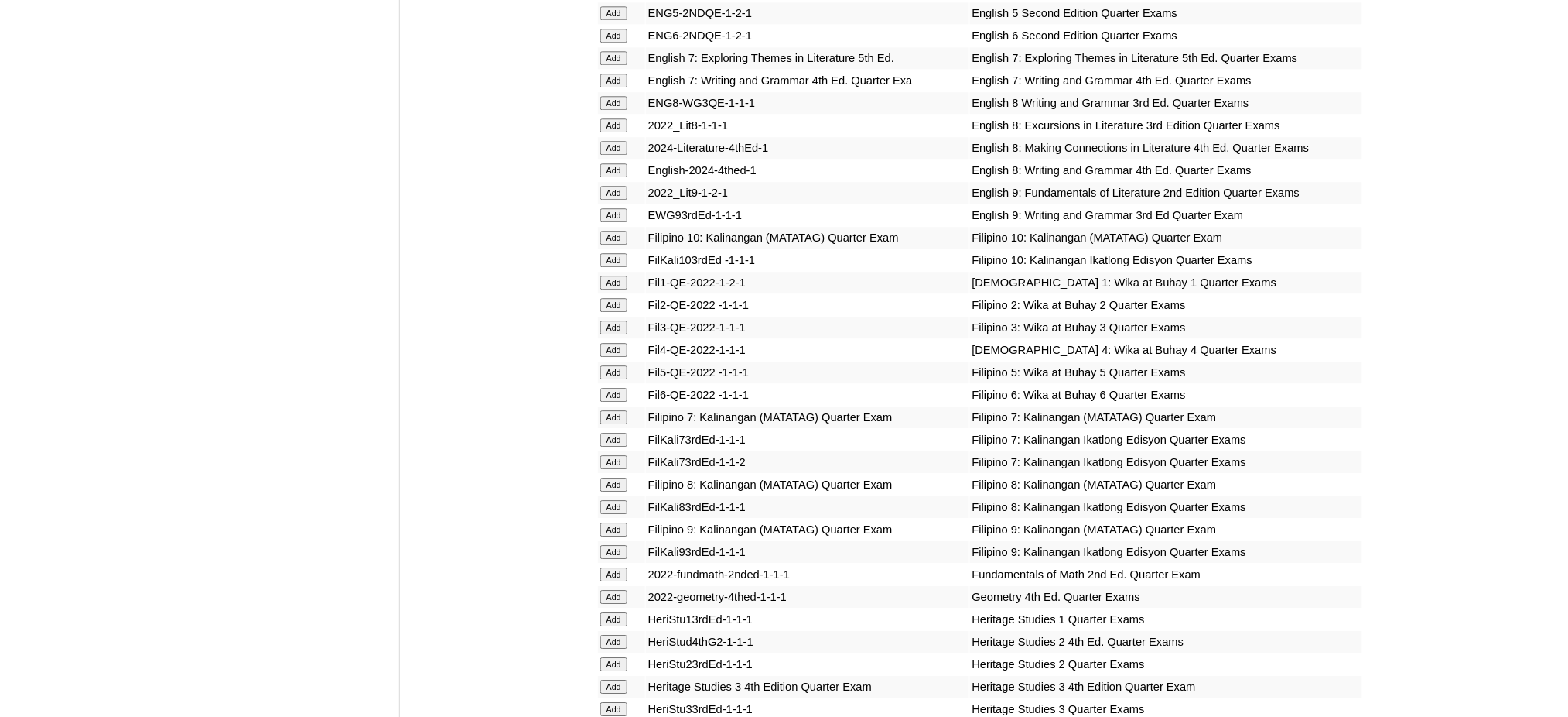
scroll to position [1445, 0]
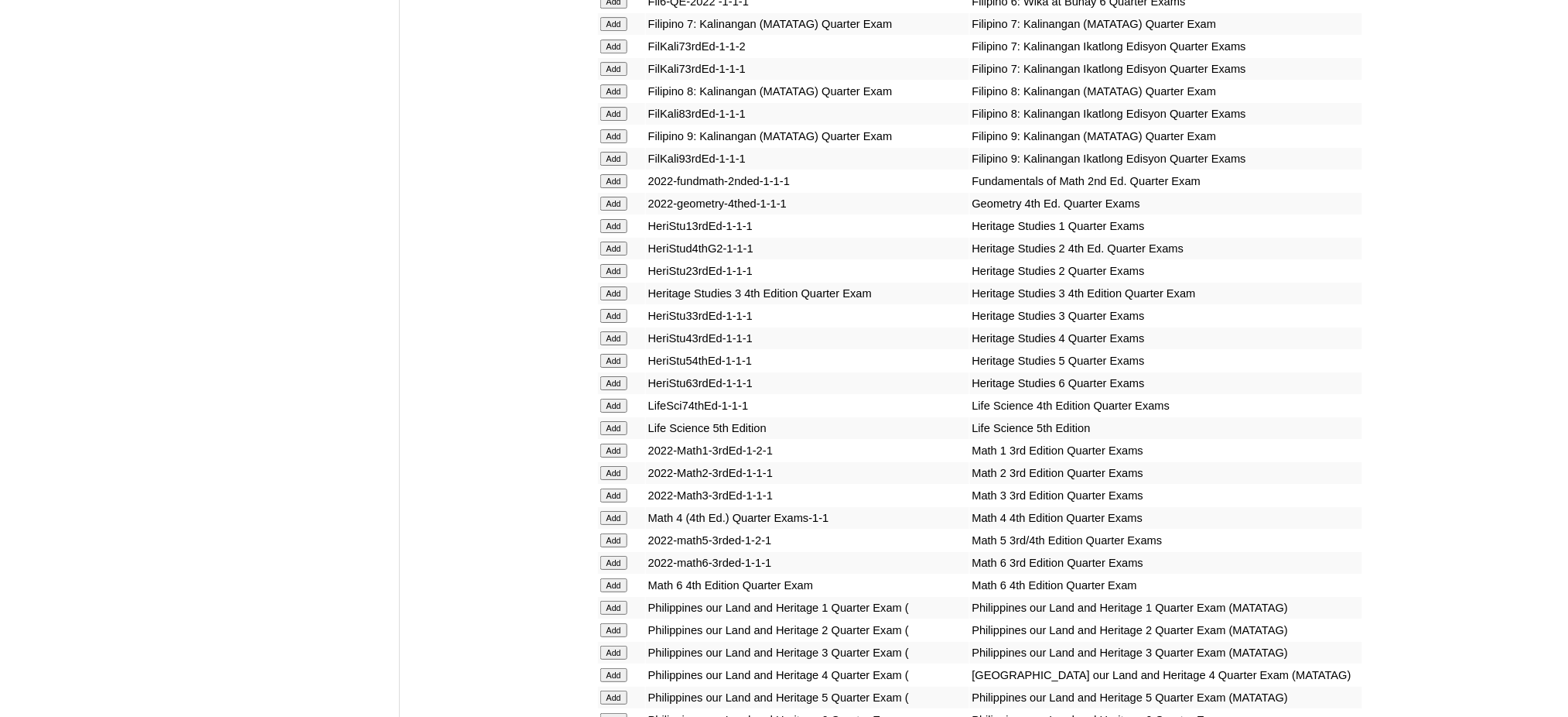
scroll to position [1857, 0]
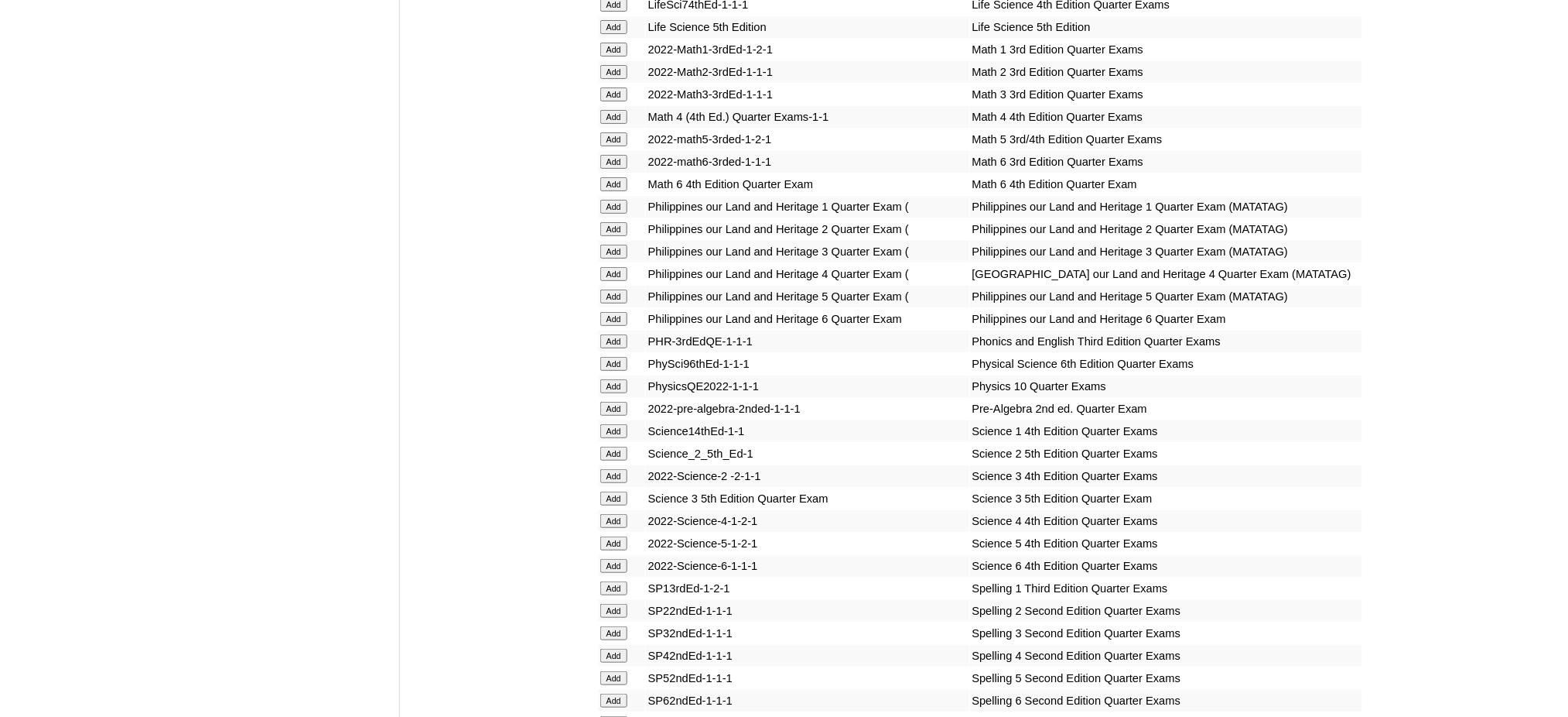
scroll to position [2476, 0]
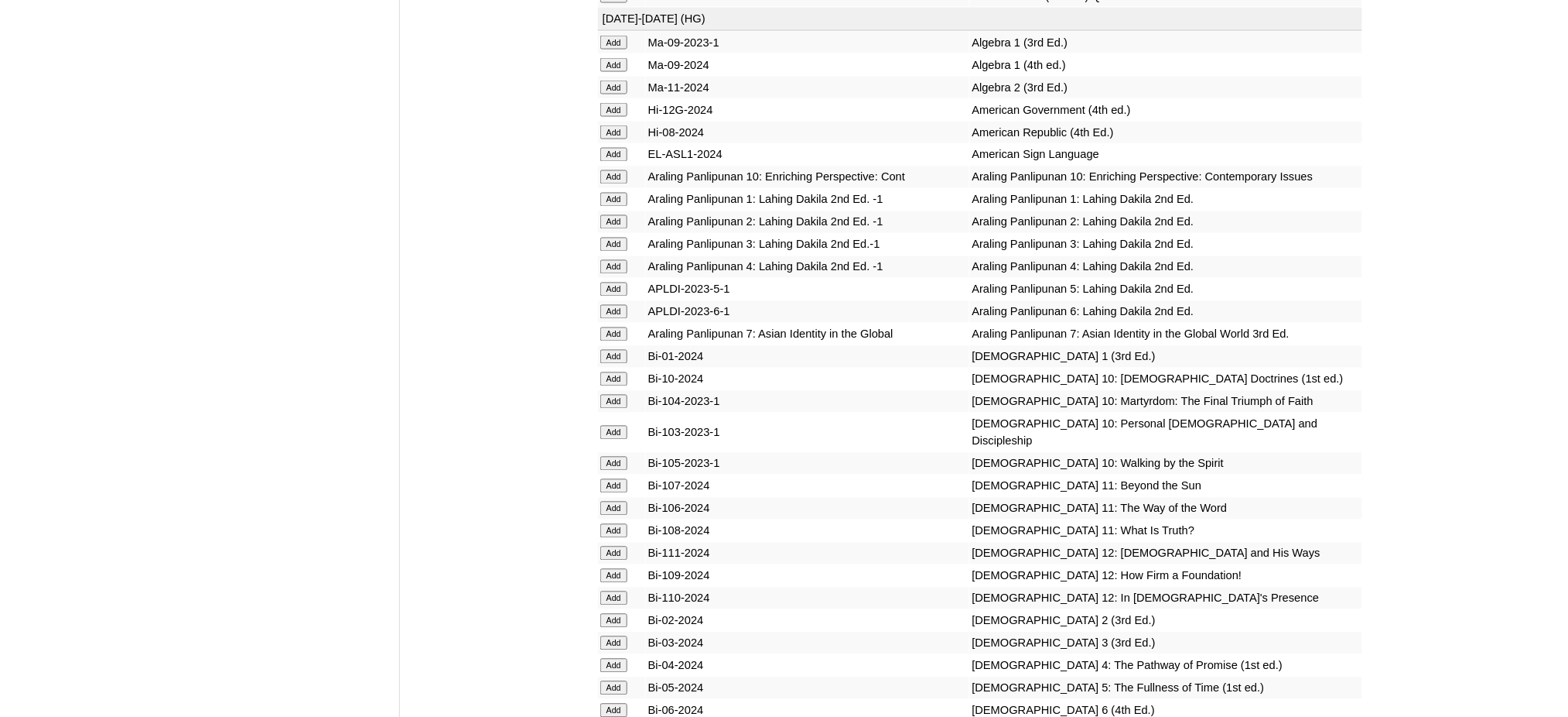
scroll to position [3096, 0]
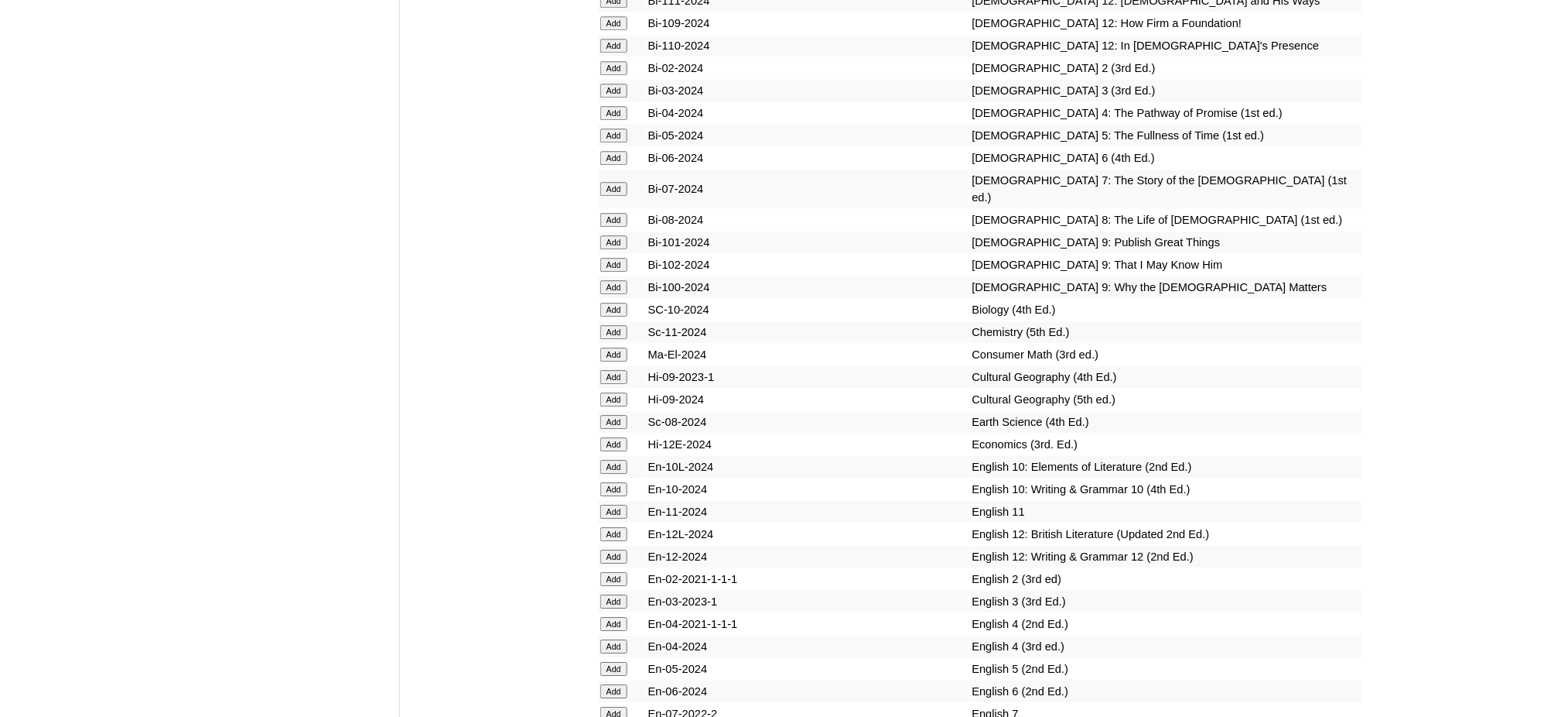
scroll to position [3715, 0]
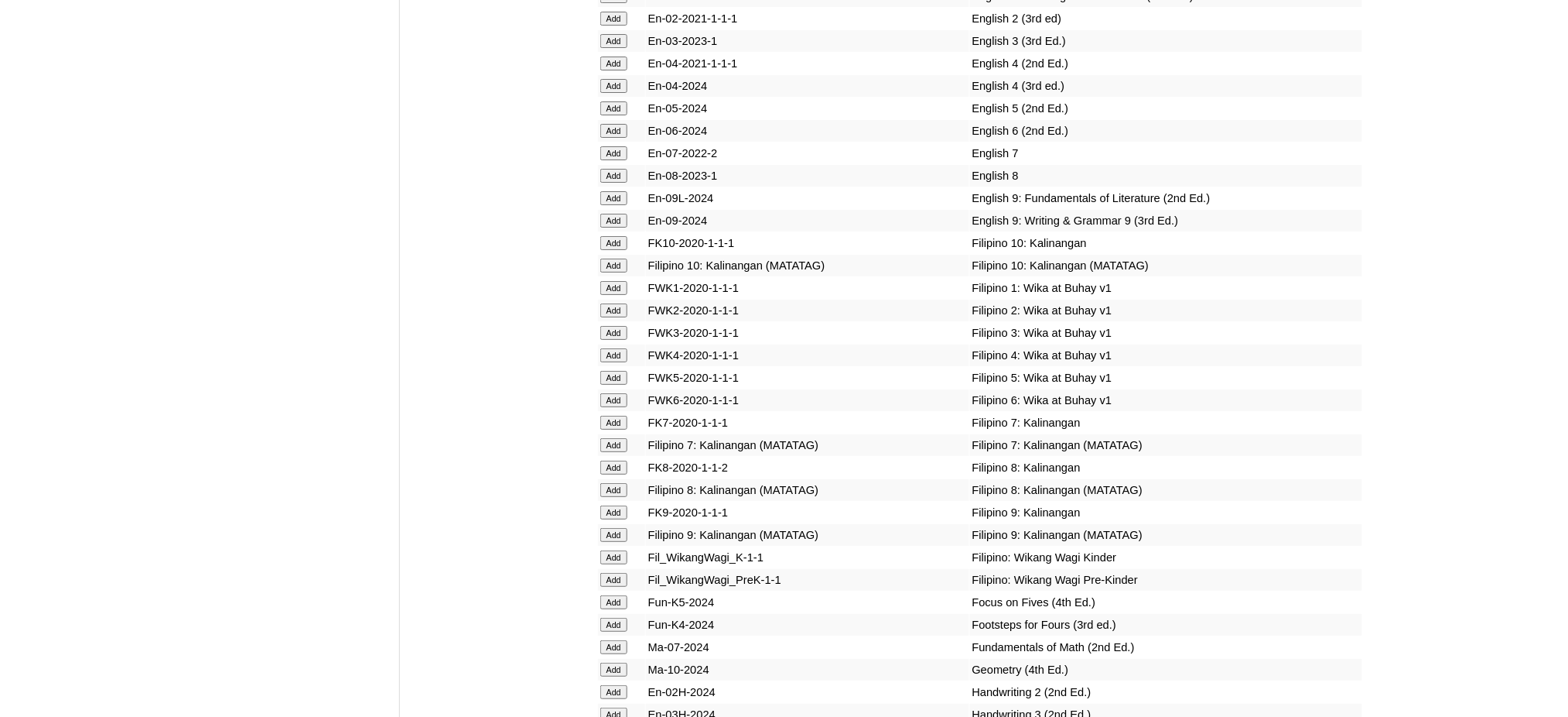
scroll to position [4231, 0]
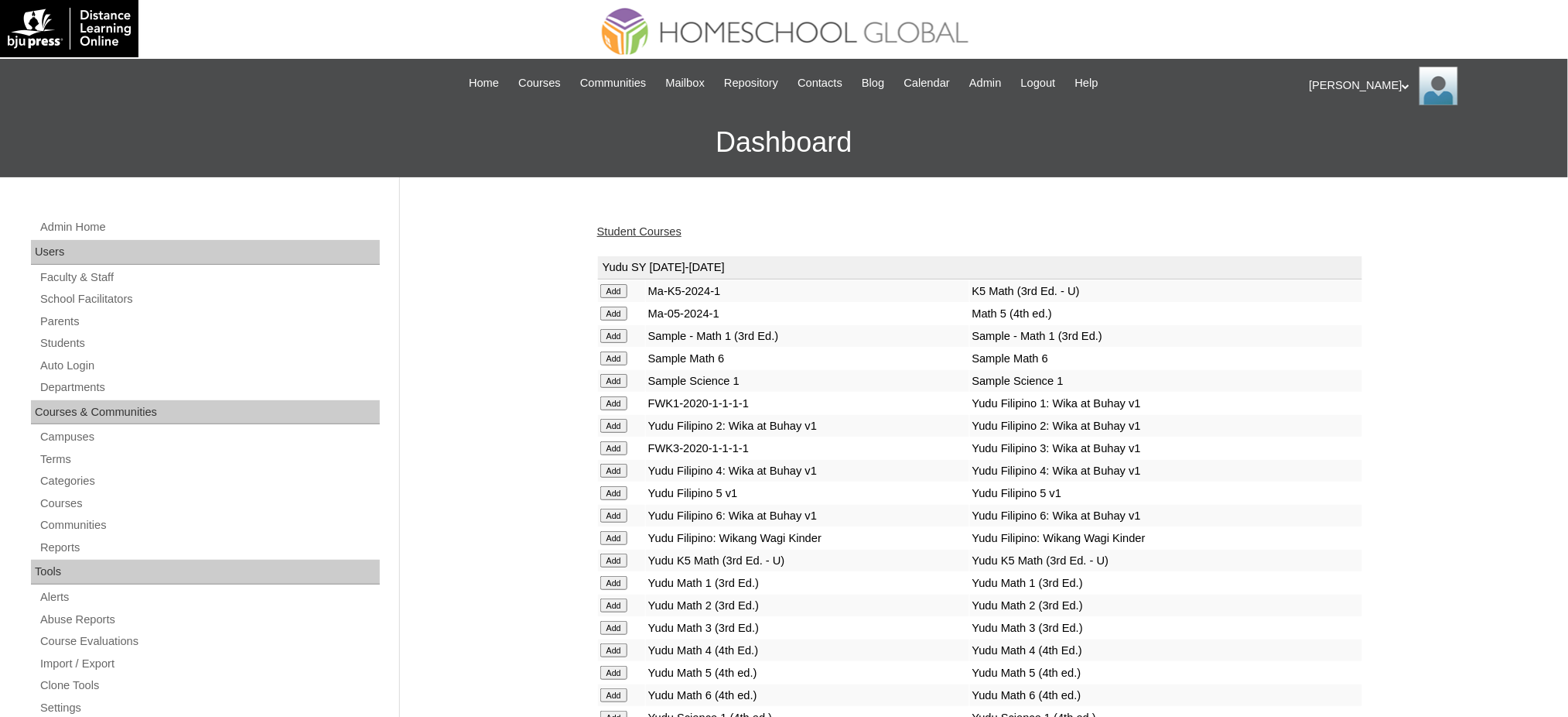
click at [657, 236] on link "Student Courses" at bounding box center [640, 231] width 85 height 13
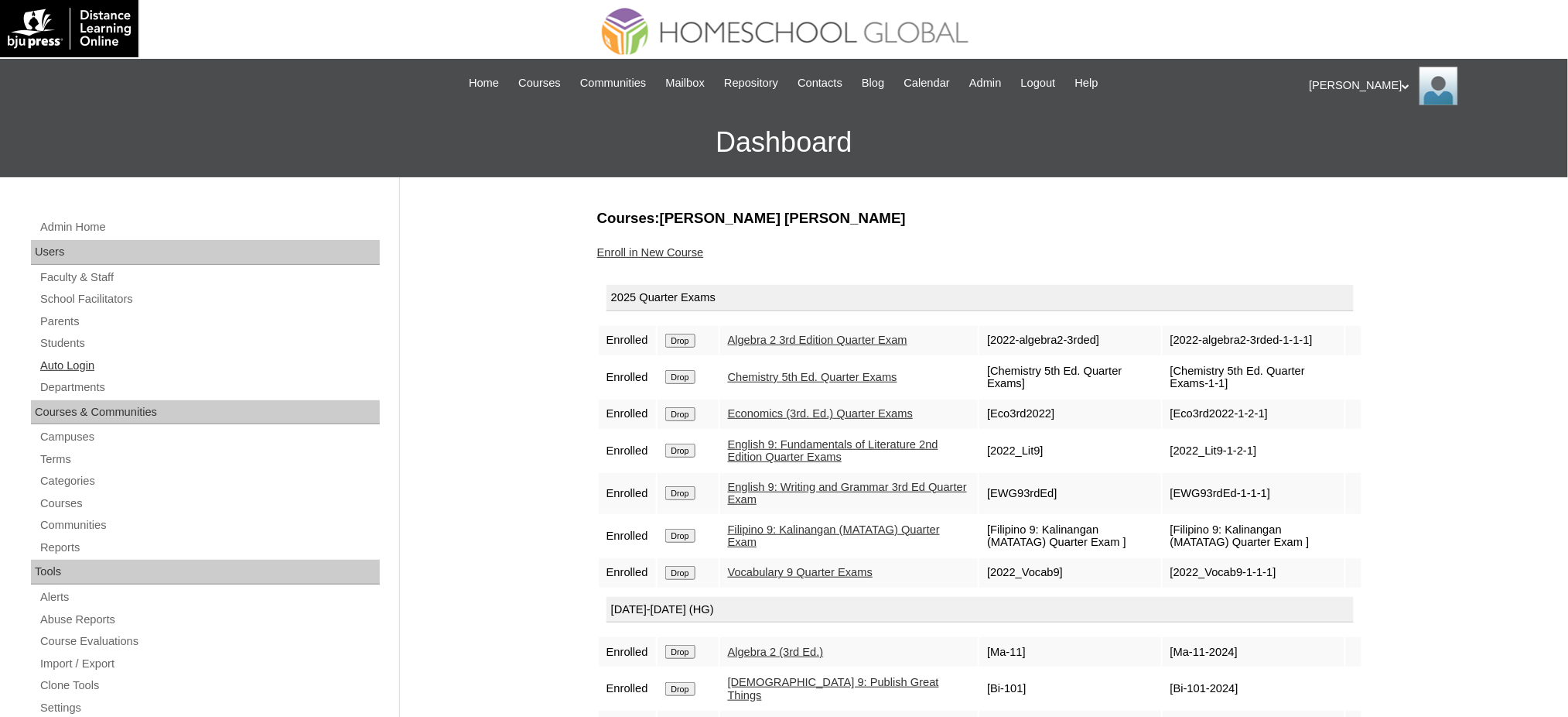
click at [85, 366] on link "Auto Login" at bounding box center [209, 366] width 341 height 19
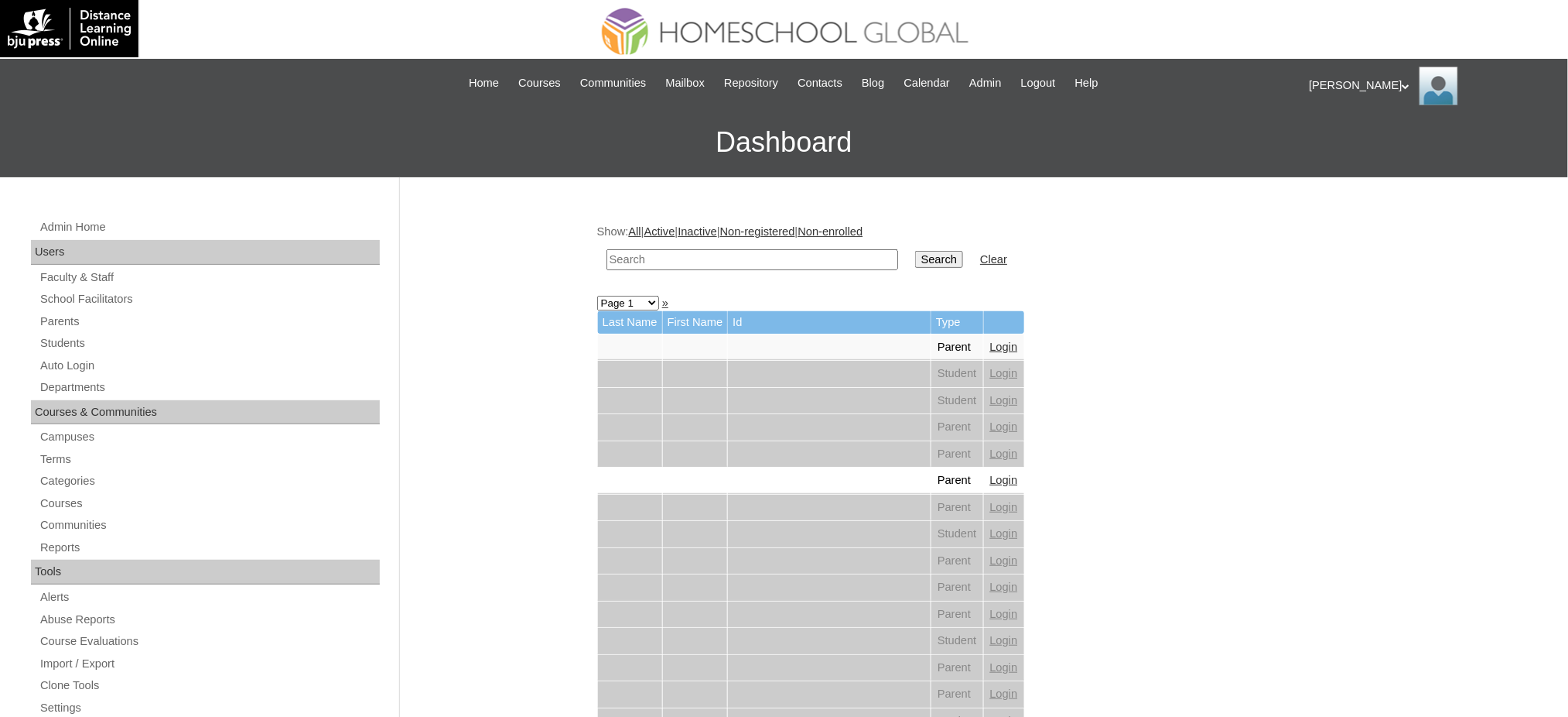
click at [765, 255] on input "text" at bounding box center [751, 260] width 291 height 21
paste input "[PERSON_NAME]"
type input "[PERSON_NAME]"
click at [915, 257] on input "Search" at bounding box center [939, 260] width 48 height 17
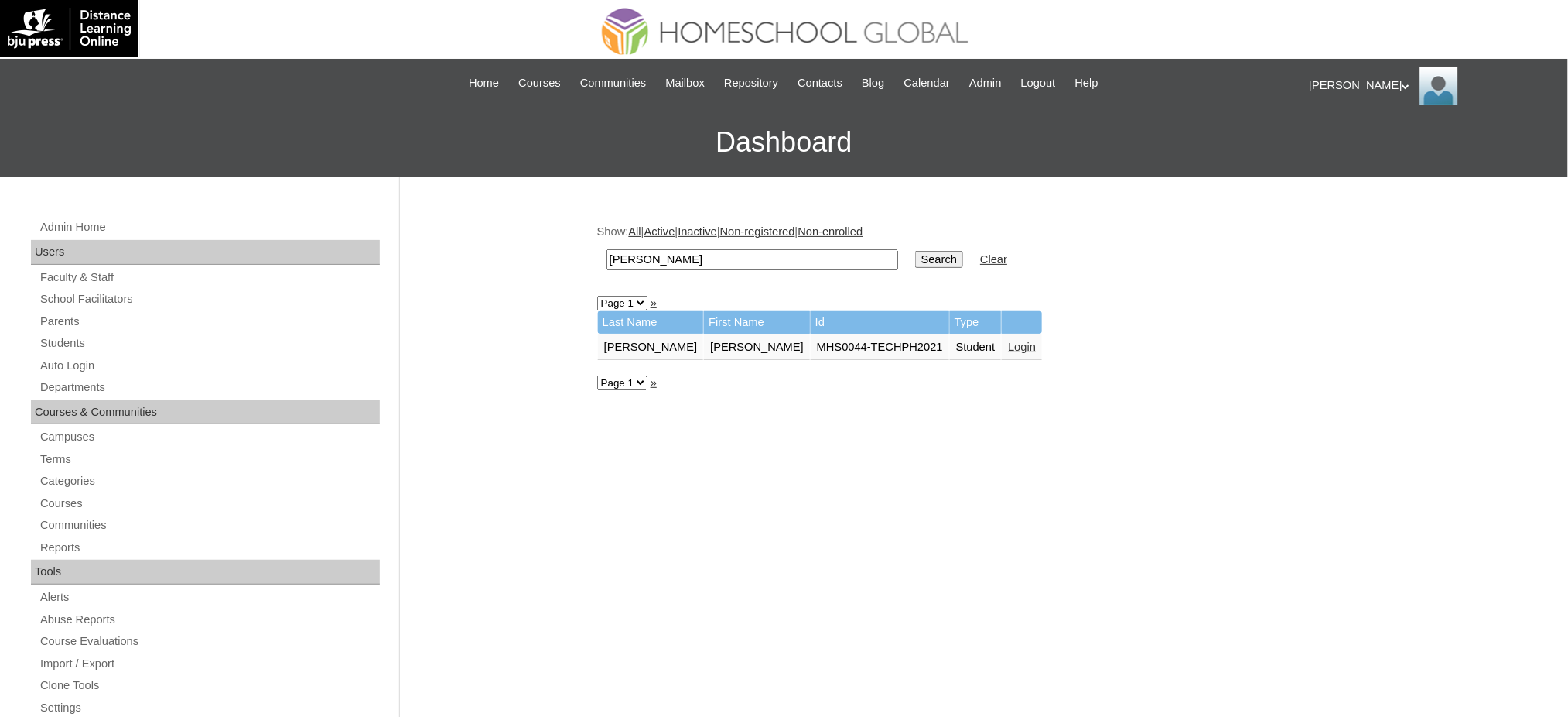
click at [1008, 342] on link "Login" at bounding box center [1022, 346] width 28 height 13
